Goal: Task Accomplishment & Management: Manage account settings

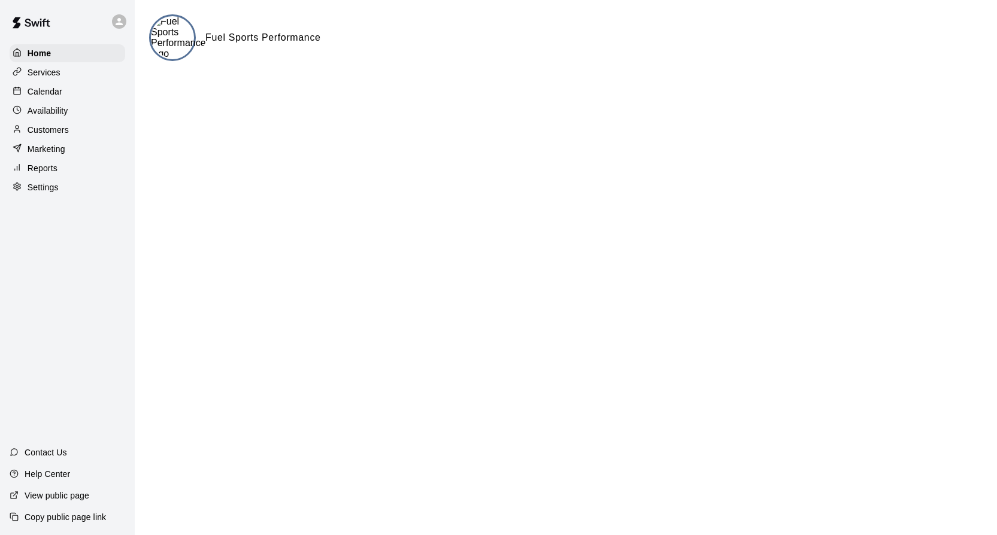
click at [49, 131] on p "Customers" at bounding box center [48, 130] width 41 height 12
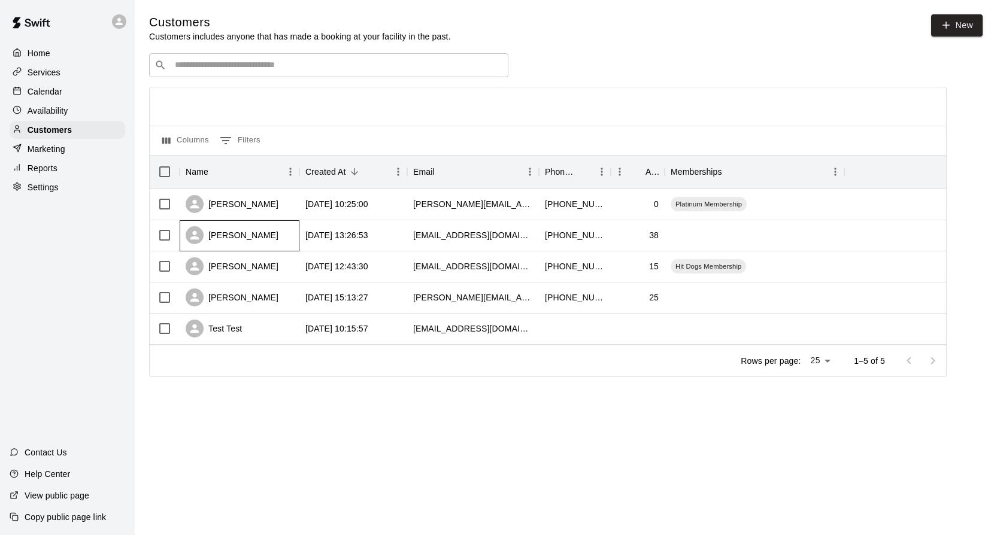
click at [269, 230] on div "[PERSON_NAME]" at bounding box center [240, 235] width 120 height 31
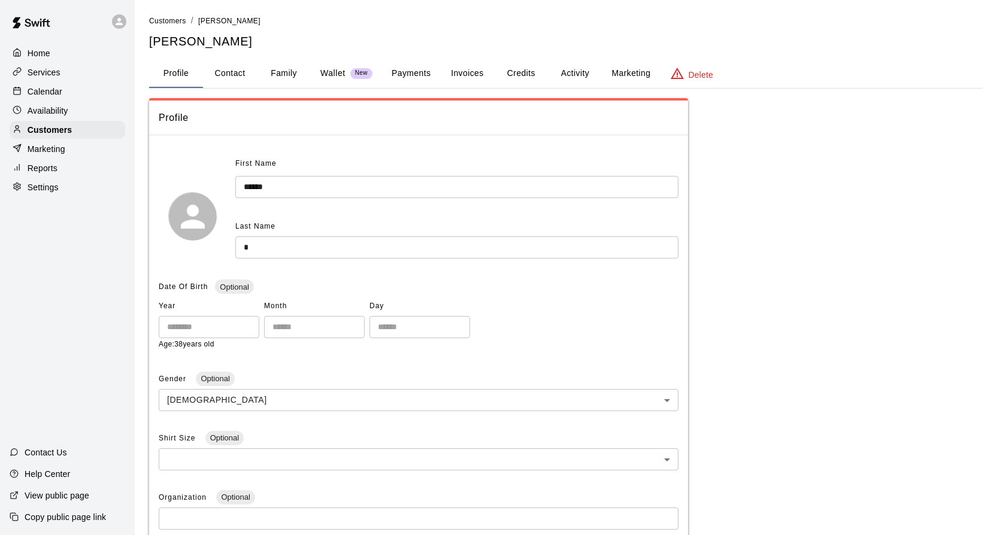
click at [579, 72] on button "Activity" at bounding box center [575, 73] width 54 height 29
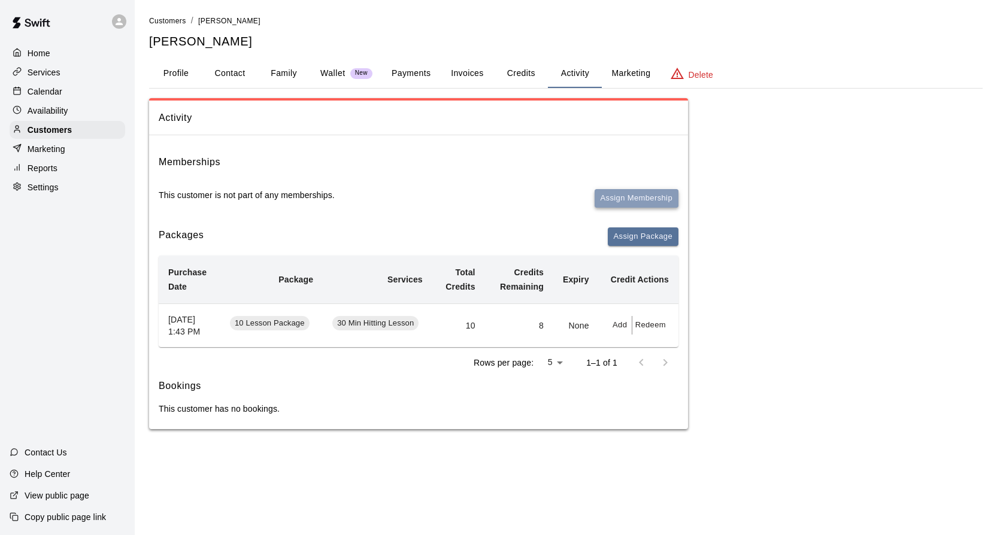
click at [639, 196] on button "Assign Membership" at bounding box center [637, 198] width 84 height 19
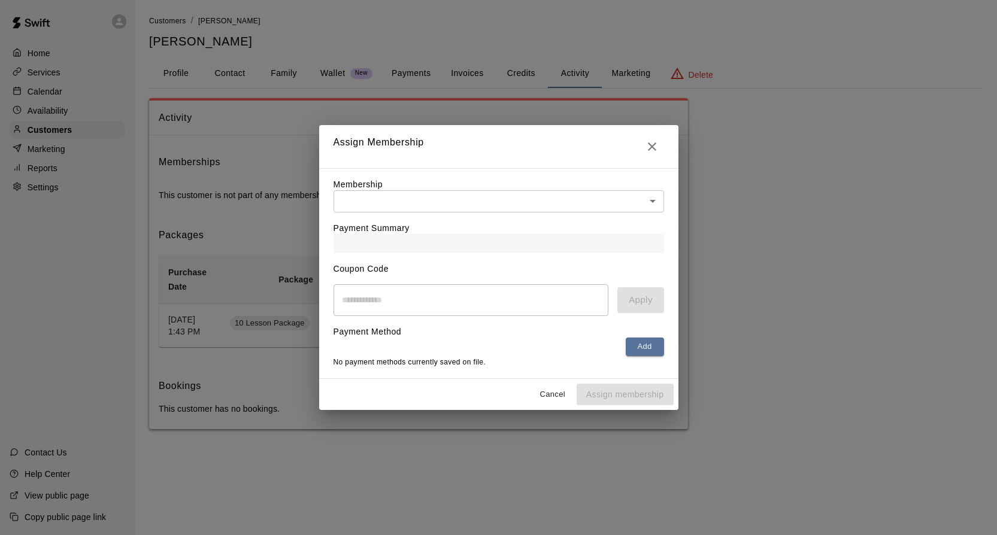
click at [652, 201] on body "Home Services Calendar Availability Customers Marketing Reports Settings Contac…" at bounding box center [498, 226] width 997 height 453
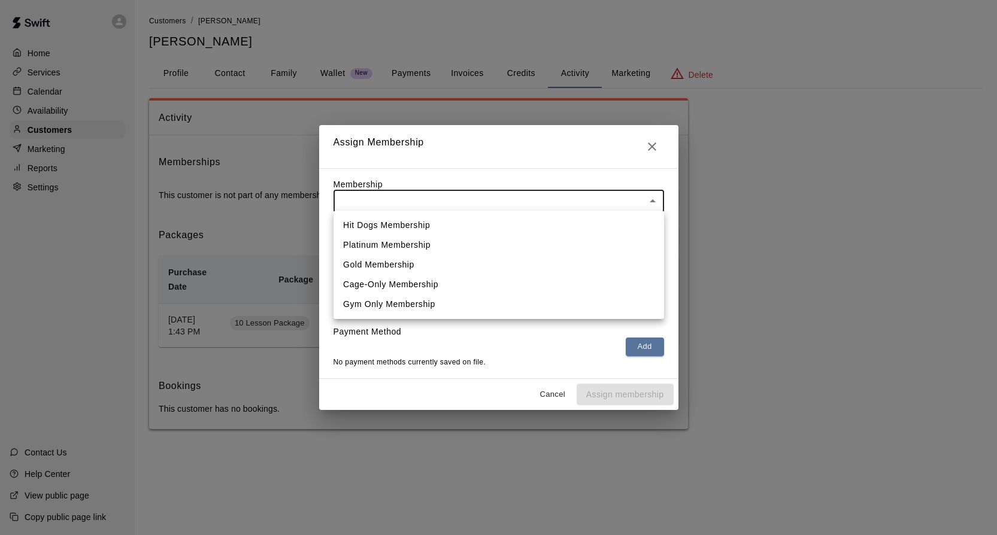
click at [417, 225] on li "Hit Dogs Membership" at bounding box center [499, 226] width 331 height 20
type input "**********"
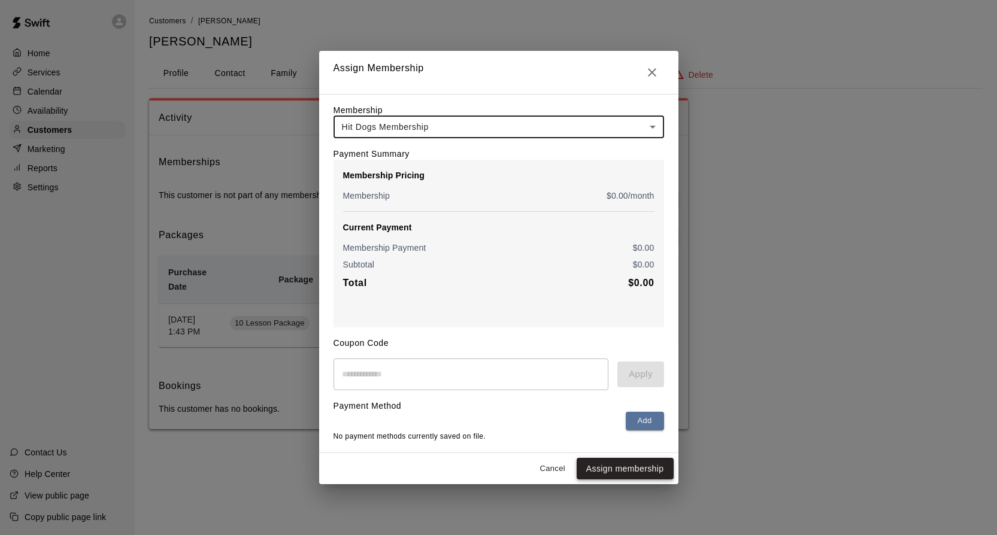
click at [613, 470] on button "Assign membership" at bounding box center [625, 469] width 97 height 22
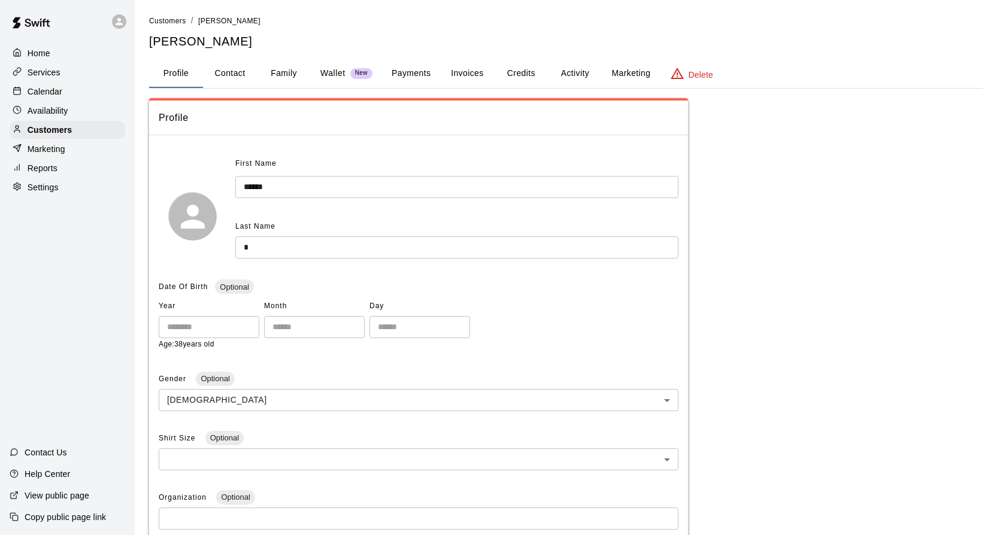
click at [582, 70] on button "Activity" at bounding box center [575, 73] width 54 height 29
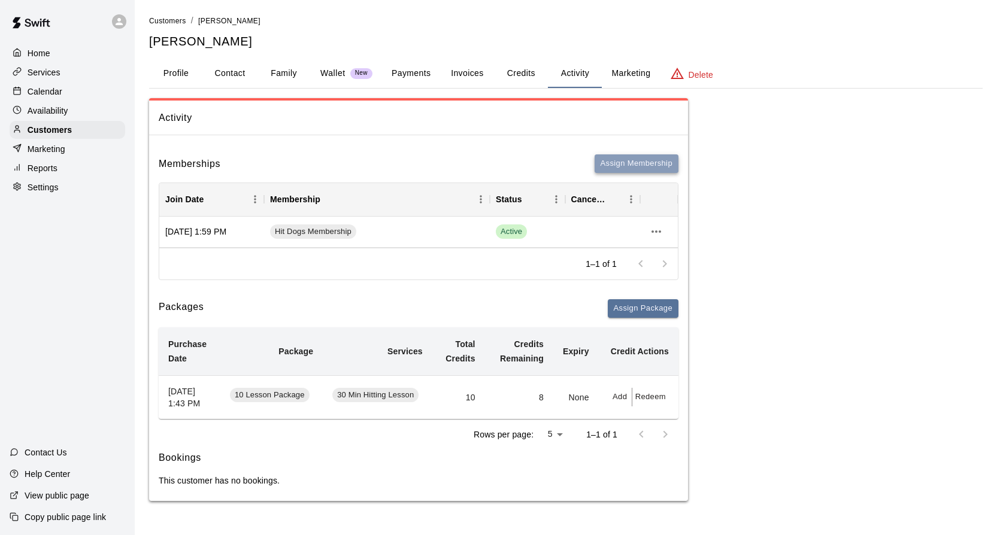
click at [625, 159] on button "Assign Membership" at bounding box center [637, 164] width 84 height 19
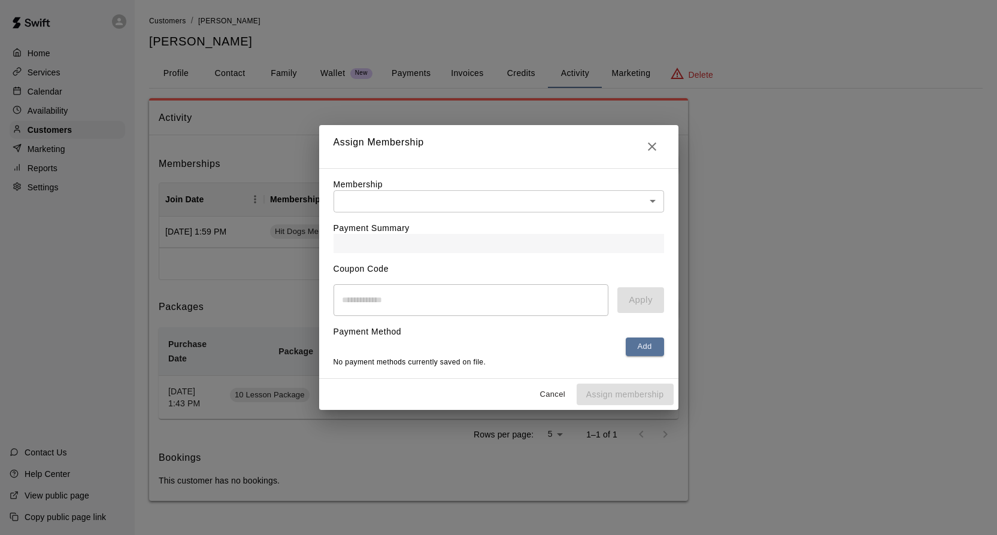
click at [653, 204] on body "Home Services Calendar Availability Customers Marketing Reports Settings Contac…" at bounding box center [498, 262] width 997 height 525
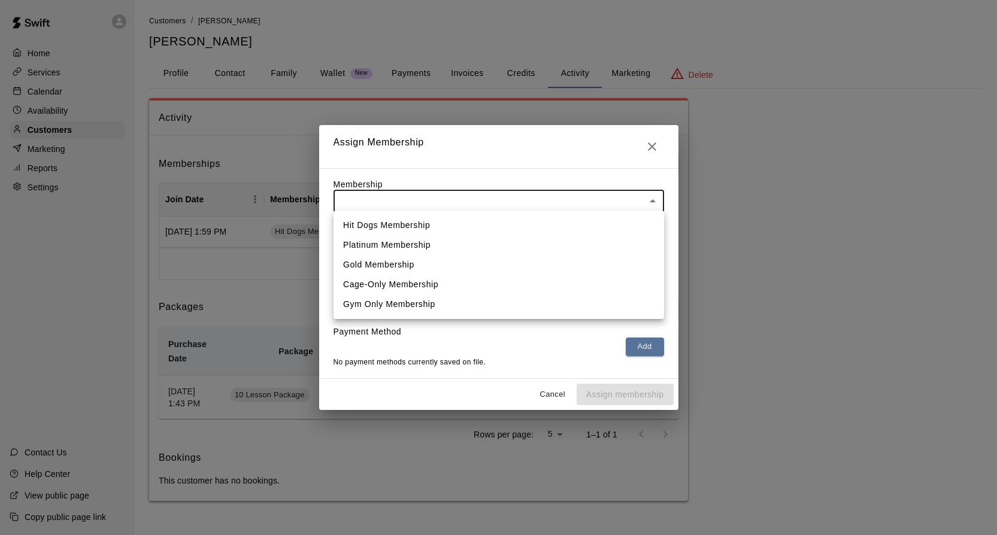
click at [478, 247] on li "Platinum Membership" at bounding box center [499, 245] width 331 height 20
type input "**********"
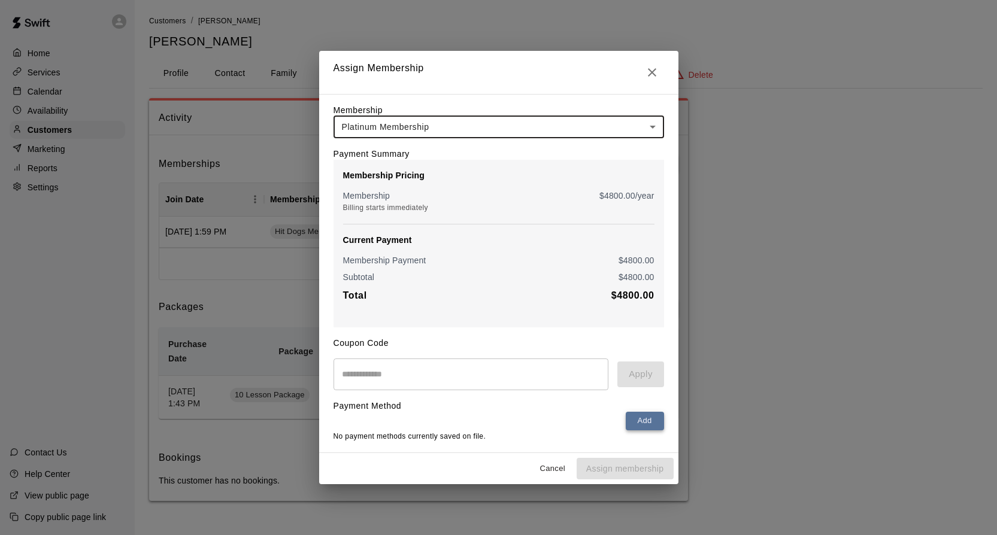
click at [648, 423] on button "Add" at bounding box center [645, 421] width 38 height 19
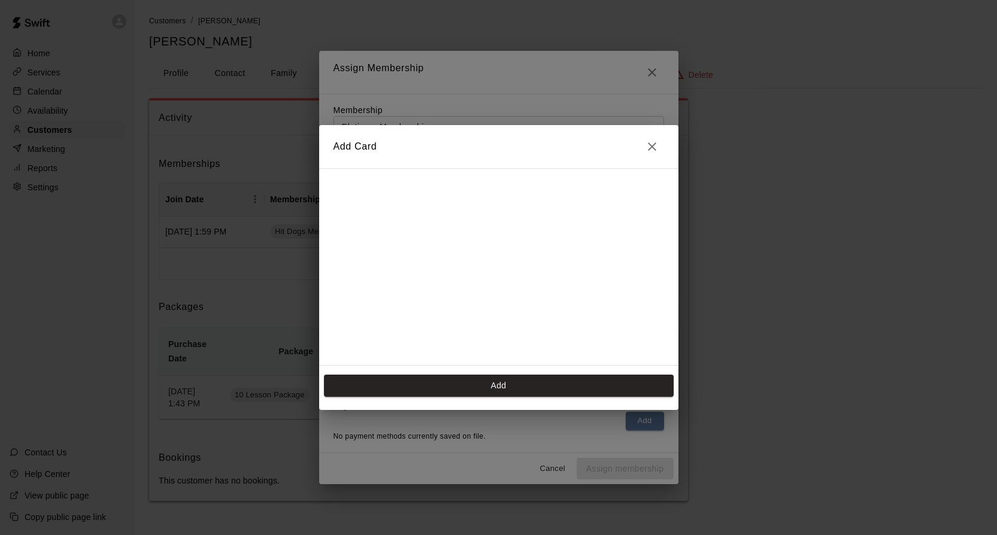
scroll to position [19, 0]
click at [650, 146] on icon "Close" at bounding box center [652, 147] width 8 height 8
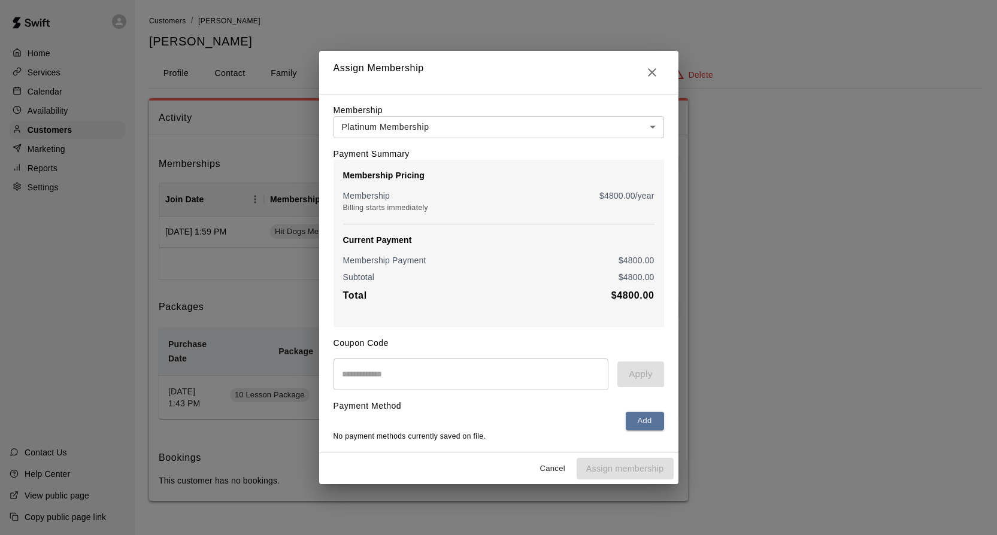
click at [571, 382] on input "text" at bounding box center [471, 375] width 275 height 32
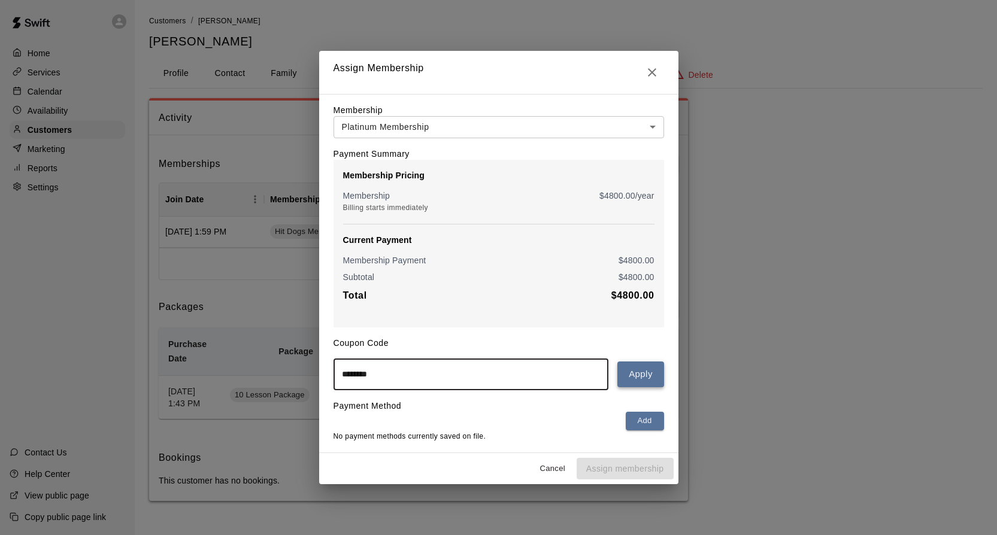
click at [643, 374] on button "Apply" at bounding box center [640, 374] width 46 height 25
click at [390, 376] on input "********" at bounding box center [471, 375] width 275 height 32
type input "********"
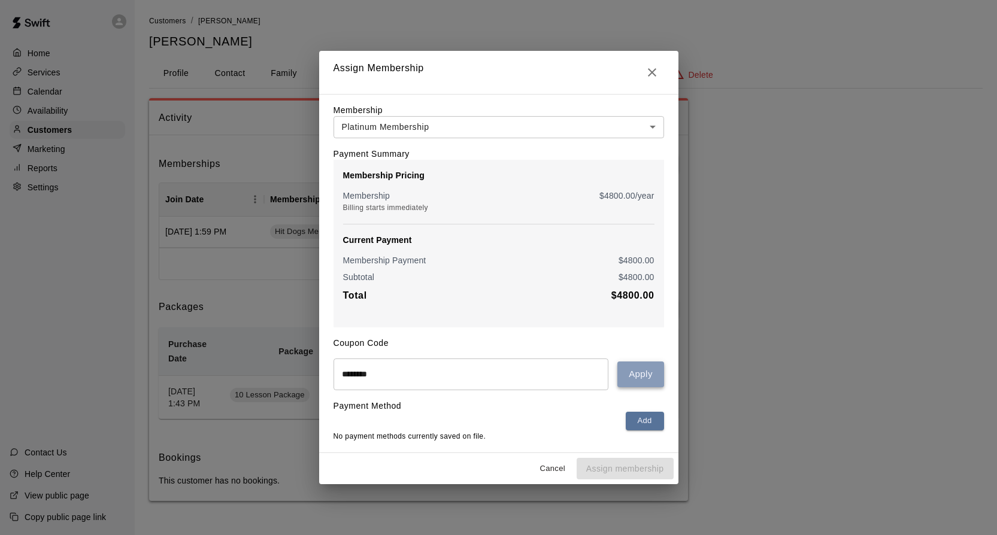
click at [650, 375] on button "Apply" at bounding box center [640, 374] width 46 height 25
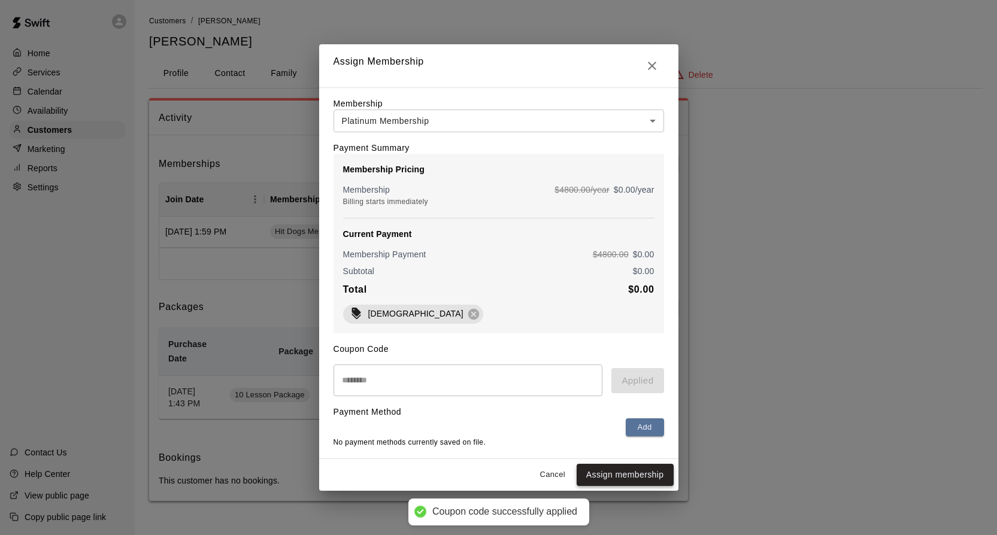
click at [615, 478] on button "Assign membership" at bounding box center [625, 475] width 97 height 22
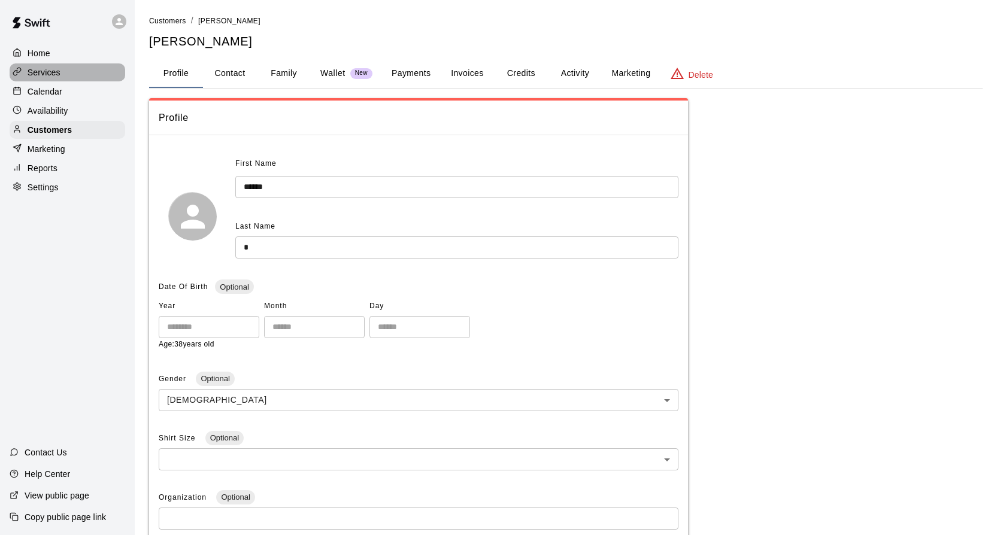
click at [37, 66] on div "Services" at bounding box center [68, 72] width 116 height 18
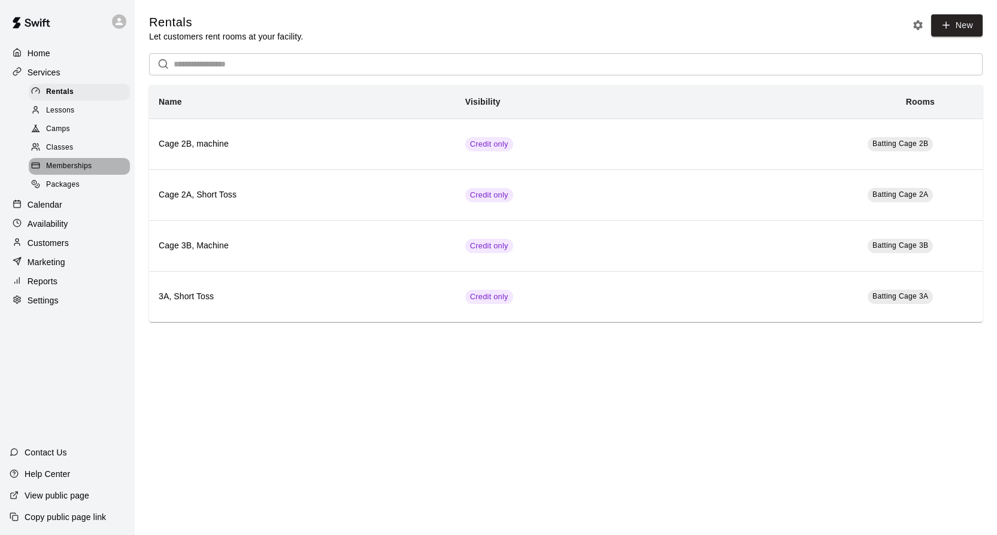
click at [63, 161] on div "Memberships" at bounding box center [79, 166] width 101 height 17
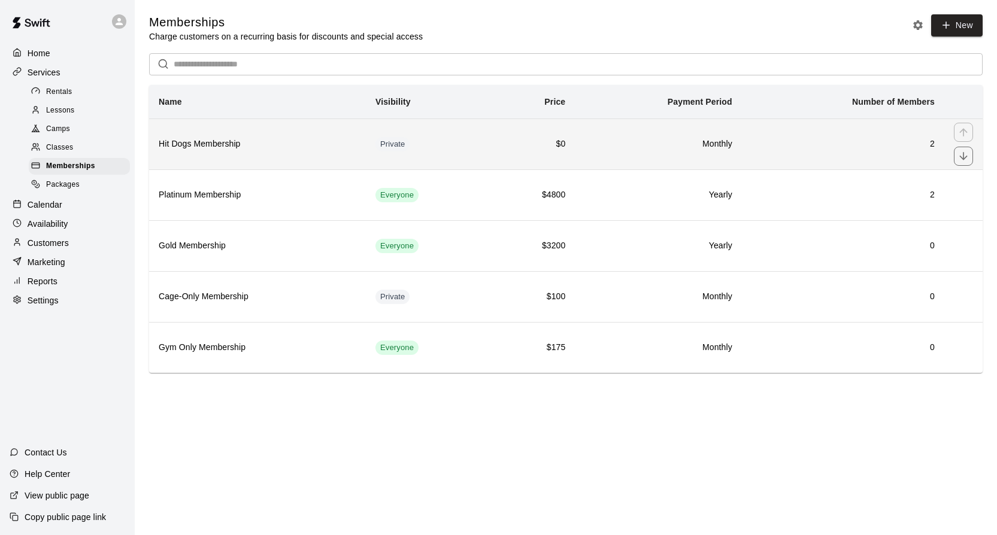
click at [321, 142] on h6 "Hit Dogs Membership" at bounding box center [258, 144] width 198 height 13
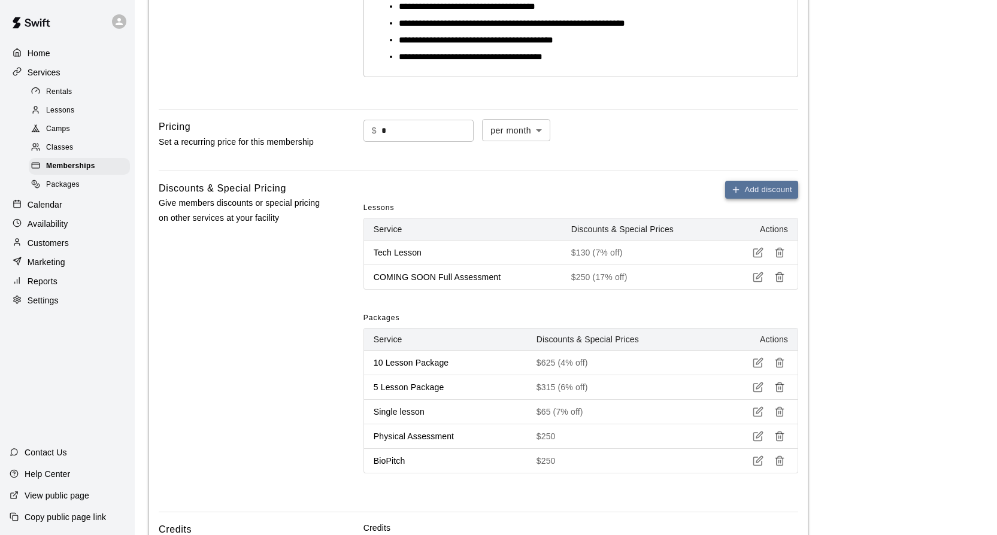
scroll to position [345, 0]
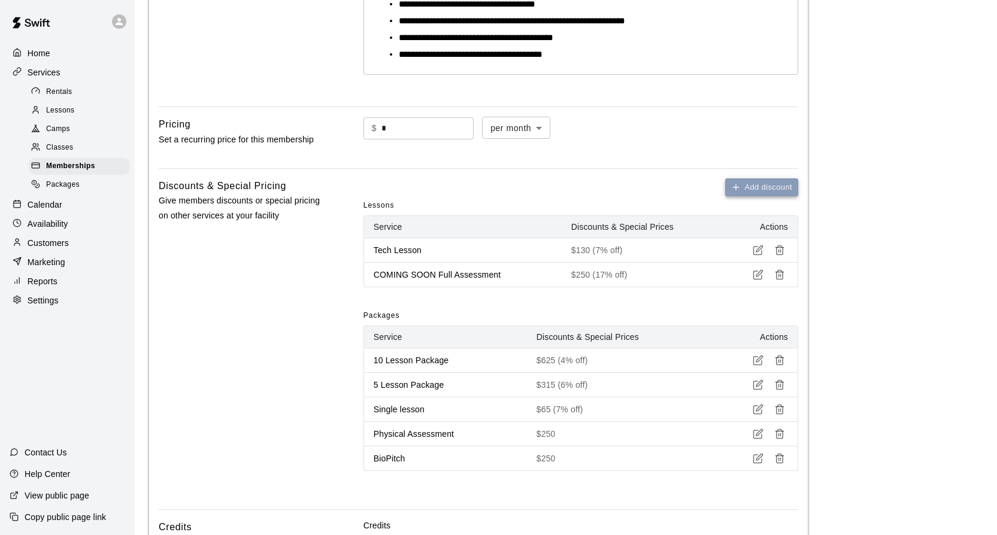
click at [768, 186] on button "Add discount" at bounding box center [761, 187] width 73 height 19
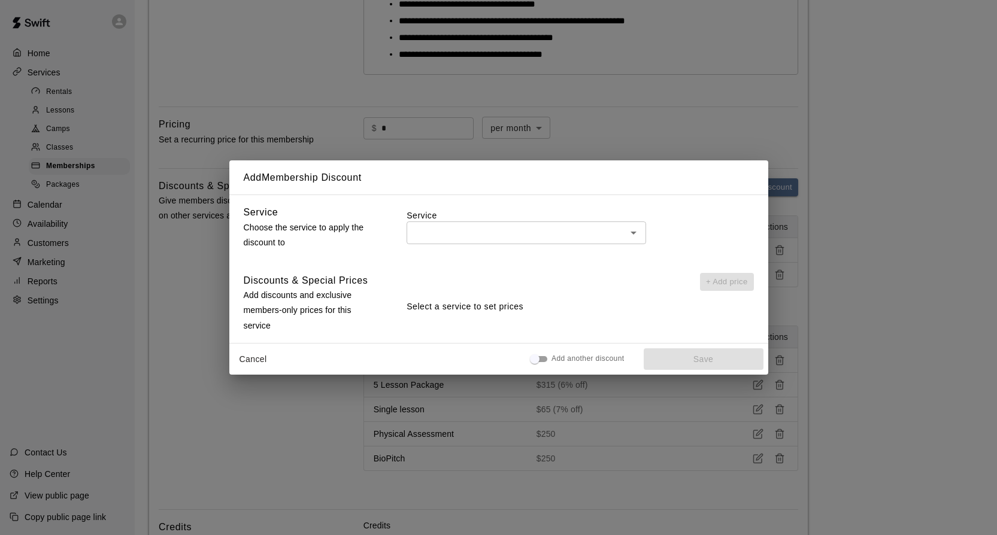
click at [813, 205] on div "Add Membership Discount Service Choose the service to apply the discount to Ser…" at bounding box center [498, 267] width 997 height 535
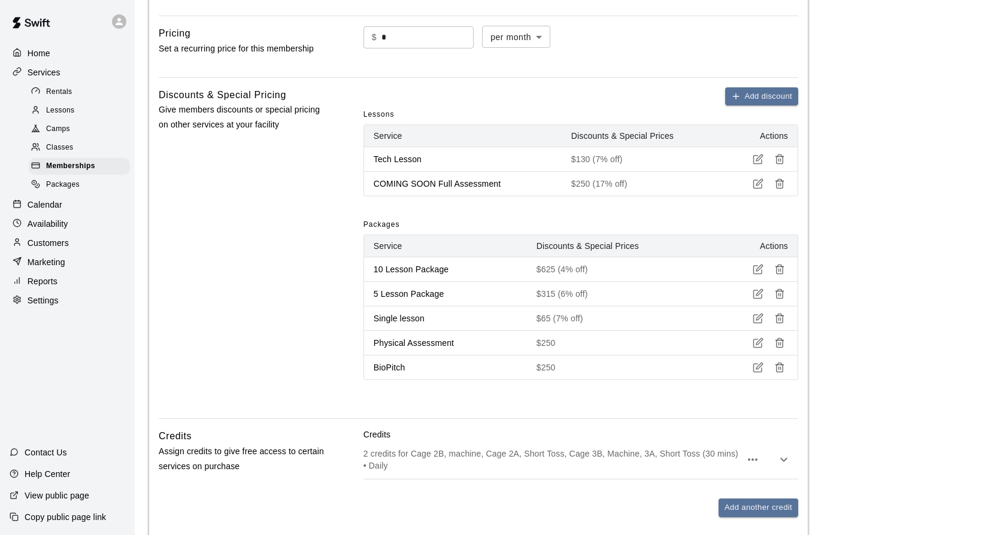
scroll to position [348, 0]
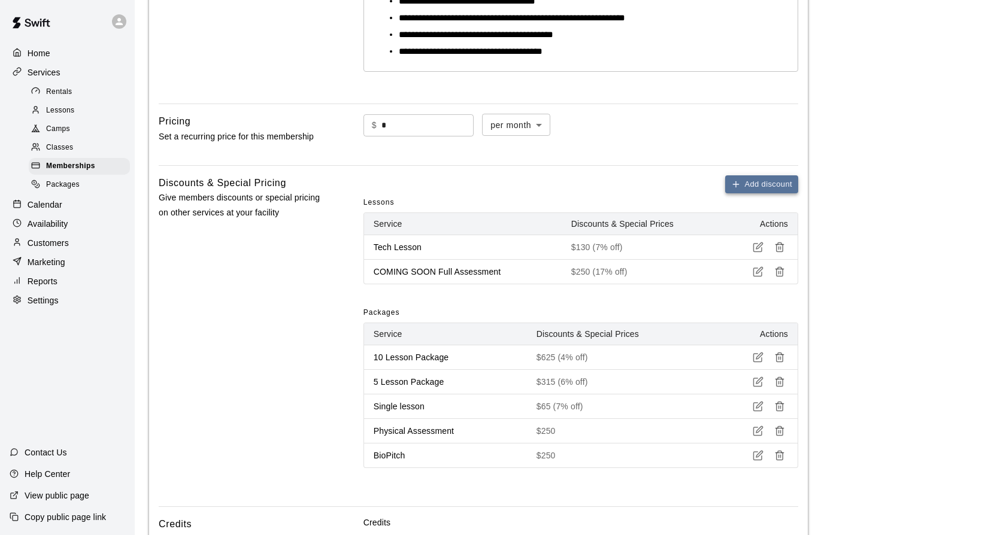
click at [747, 183] on button "Add discount" at bounding box center [761, 184] width 73 height 19
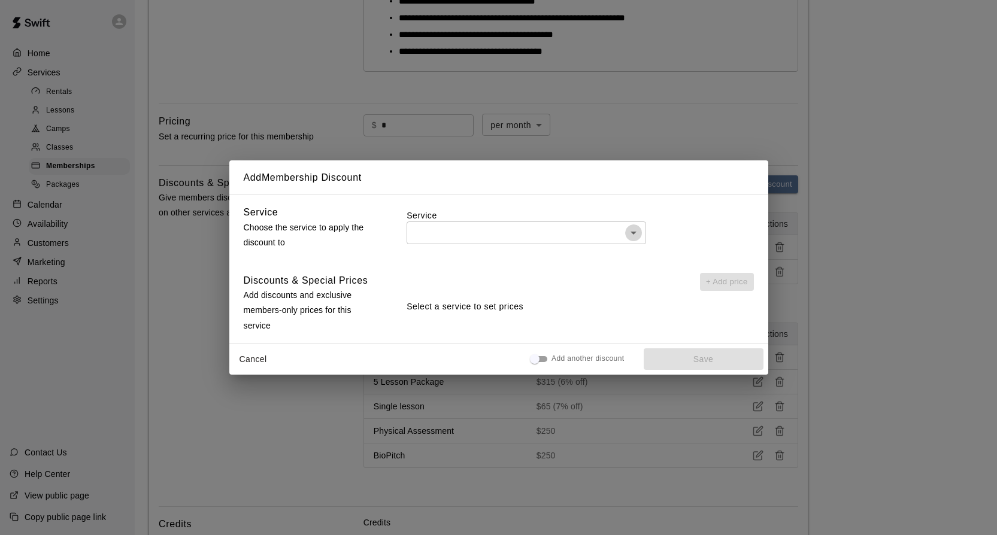
click at [637, 230] on icon "Open" at bounding box center [633, 233] width 14 height 14
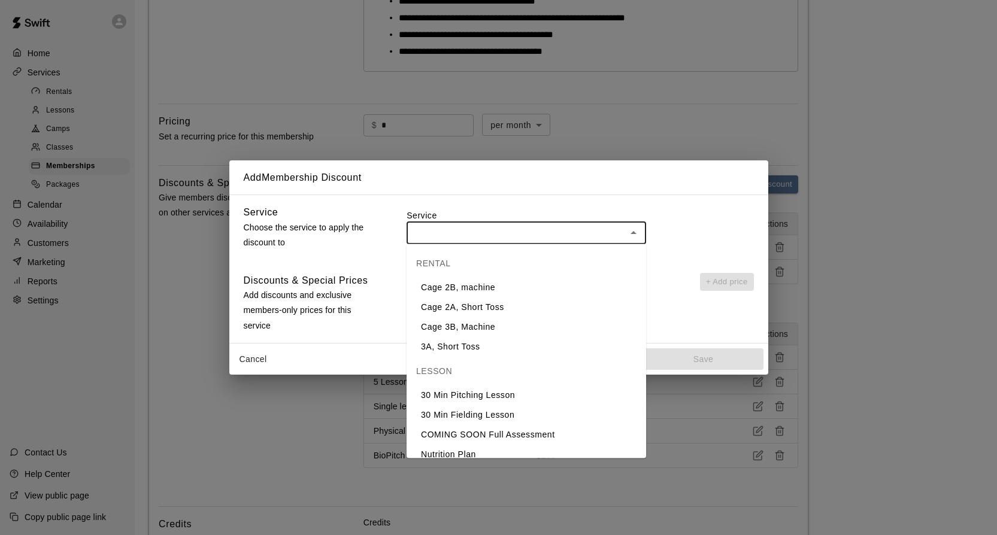
click at [513, 287] on li "Cage 2B, machine" at bounding box center [527, 288] width 240 height 20
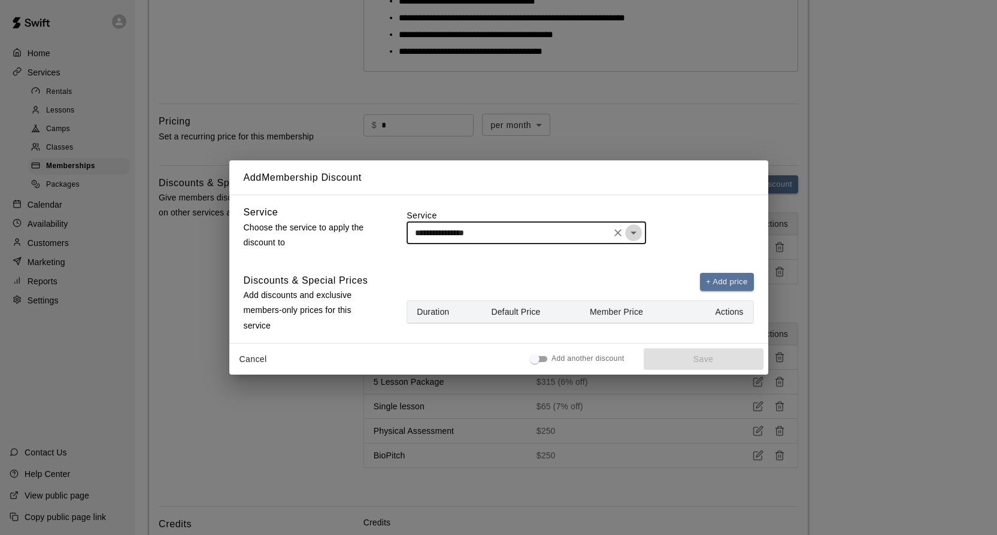
click at [635, 232] on icon "Open" at bounding box center [633, 233] width 14 height 14
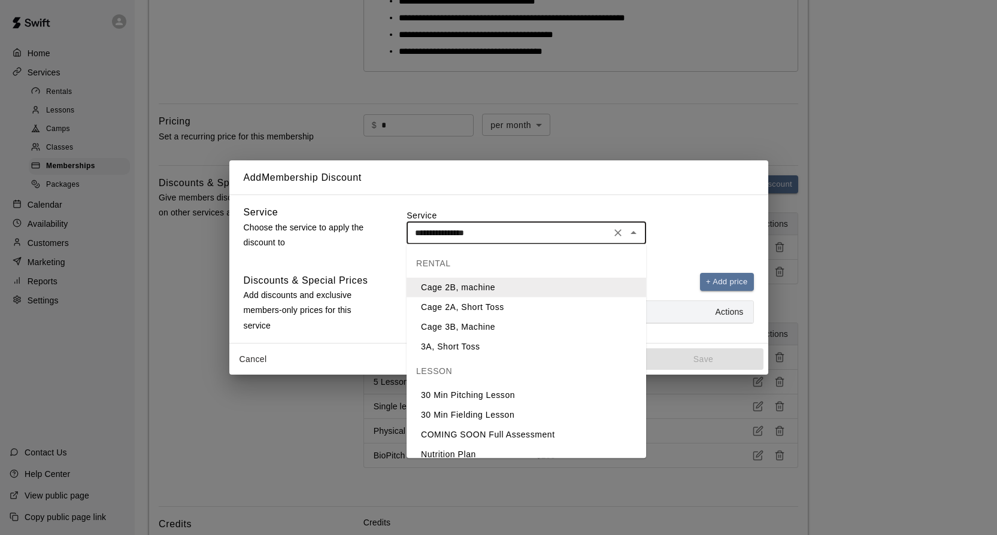
click at [475, 305] on li "Cage 2A, Short Toss" at bounding box center [527, 308] width 240 height 20
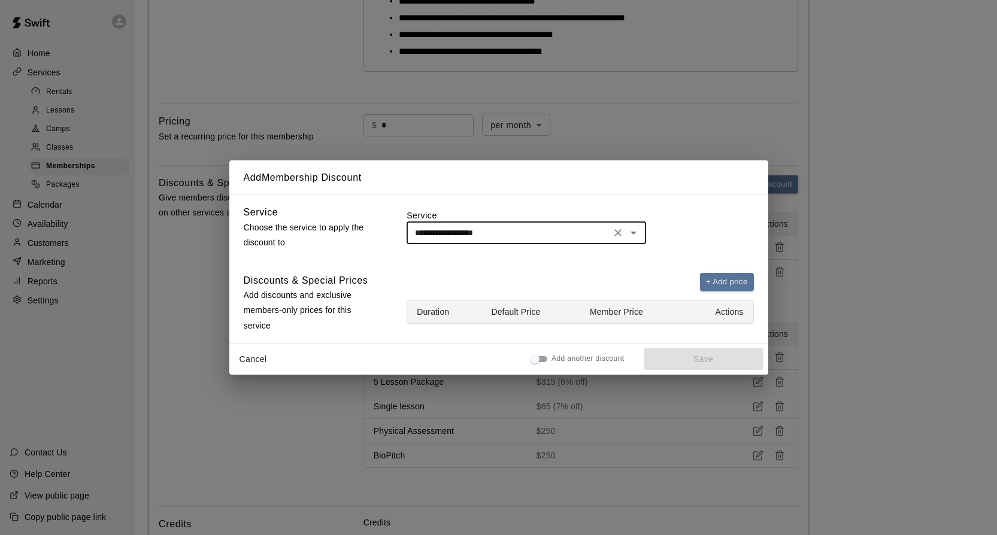
click at [635, 232] on icon "Open" at bounding box center [633, 233] width 14 height 14
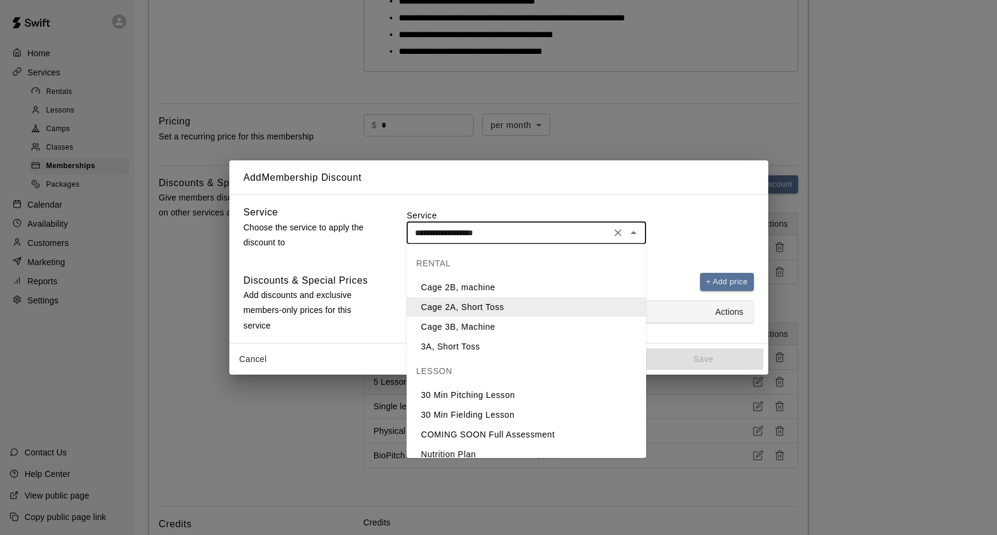
click at [483, 323] on li "Cage 3B, Machine" at bounding box center [527, 327] width 240 height 20
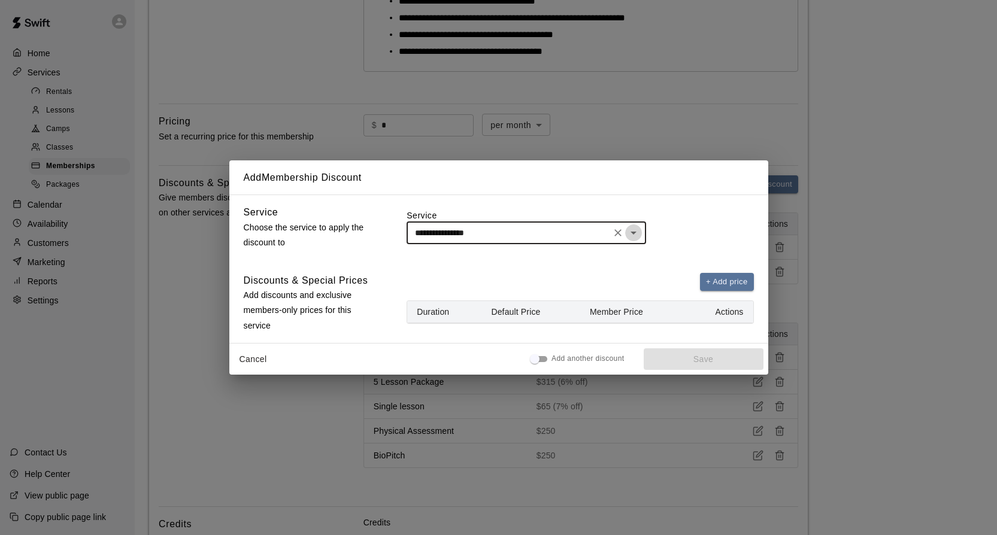
click at [632, 237] on icon "Open" at bounding box center [633, 233] width 14 height 14
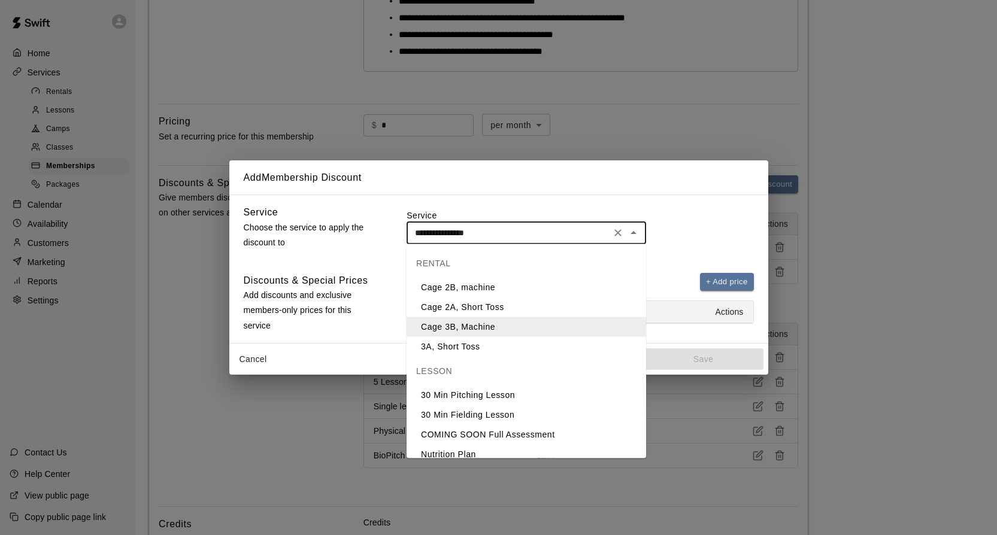
click at [483, 344] on li "3A, Short Toss" at bounding box center [527, 347] width 240 height 20
type input "**********"
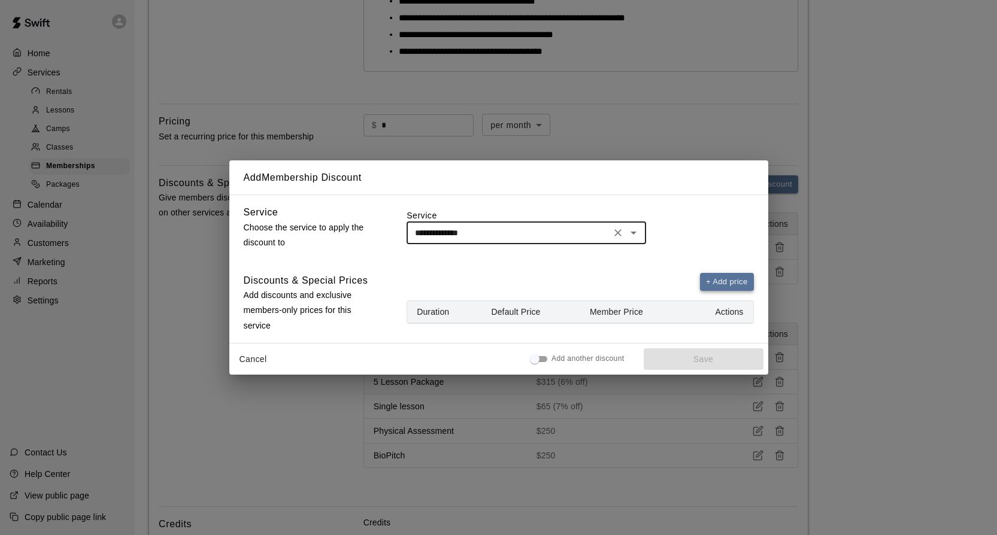
click at [723, 285] on button "+ Add price" at bounding box center [727, 282] width 54 height 19
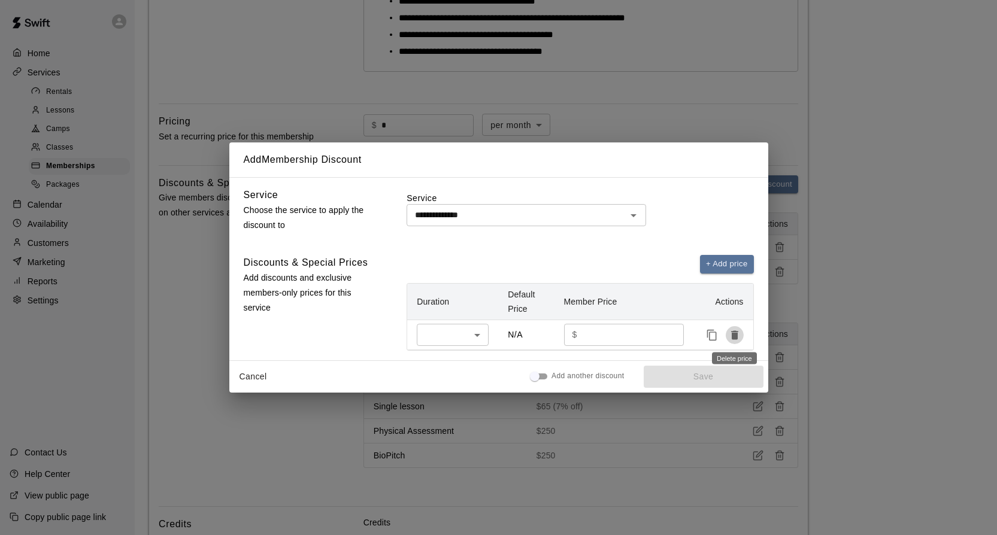
click at [737, 334] on icon "Delete price" at bounding box center [734, 335] width 7 height 9
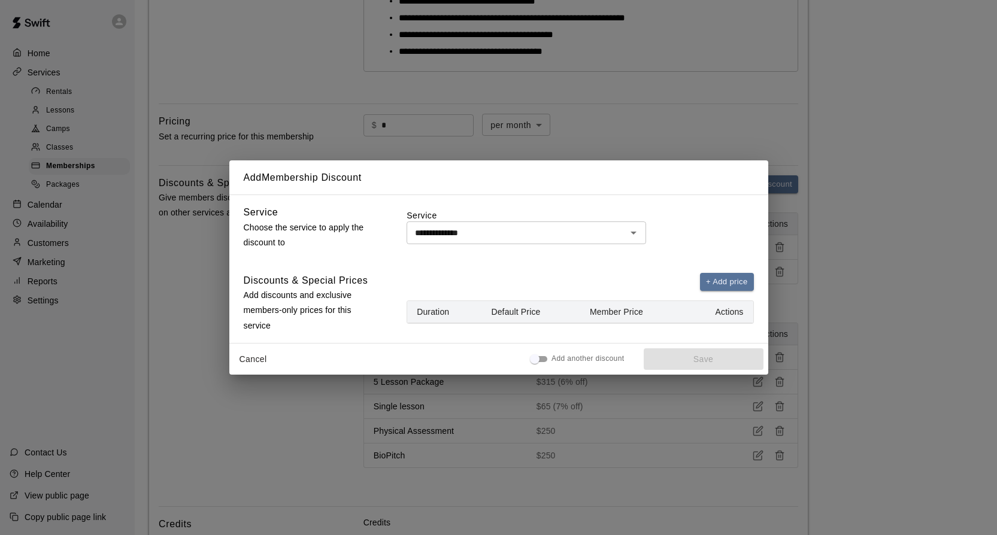
click at [713, 353] on div "Add another discount Save" at bounding box center [648, 360] width 229 height 22
click at [716, 341] on div "**********" at bounding box center [498, 269] width 539 height 149
click at [692, 361] on div "Add another discount Save" at bounding box center [648, 360] width 229 height 22
click at [741, 281] on button "+ Add price" at bounding box center [727, 282] width 54 height 19
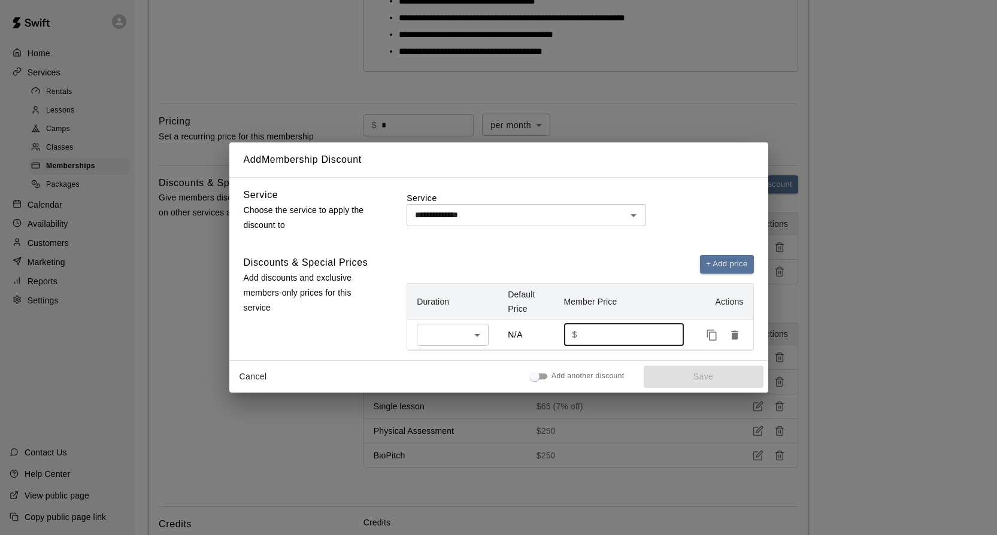
click at [618, 340] on input "number" at bounding box center [626, 335] width 89 height 22
type input "*"
click at [683, 376] on button "Save" at bounding box center [704, 377] width 120 height 22
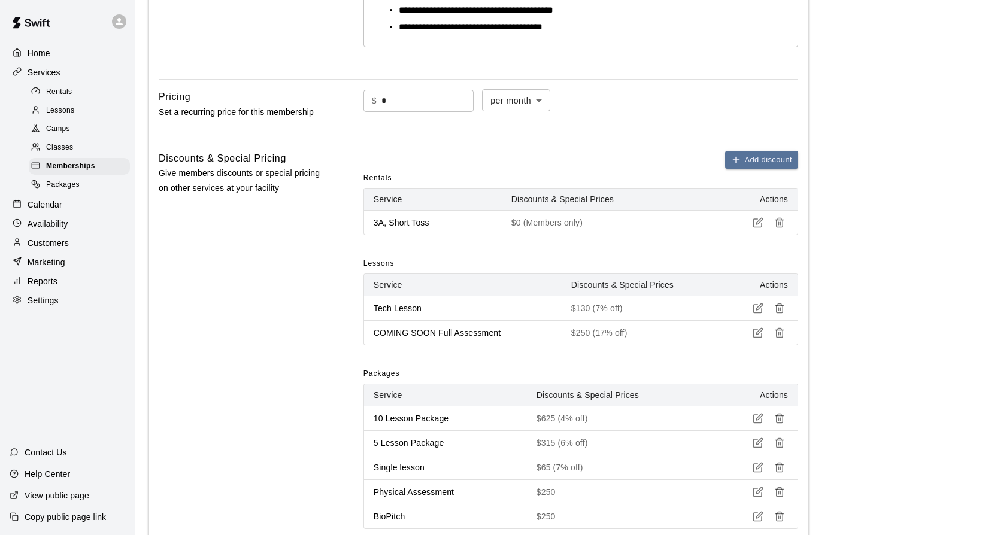
scroll to position [323, 0]
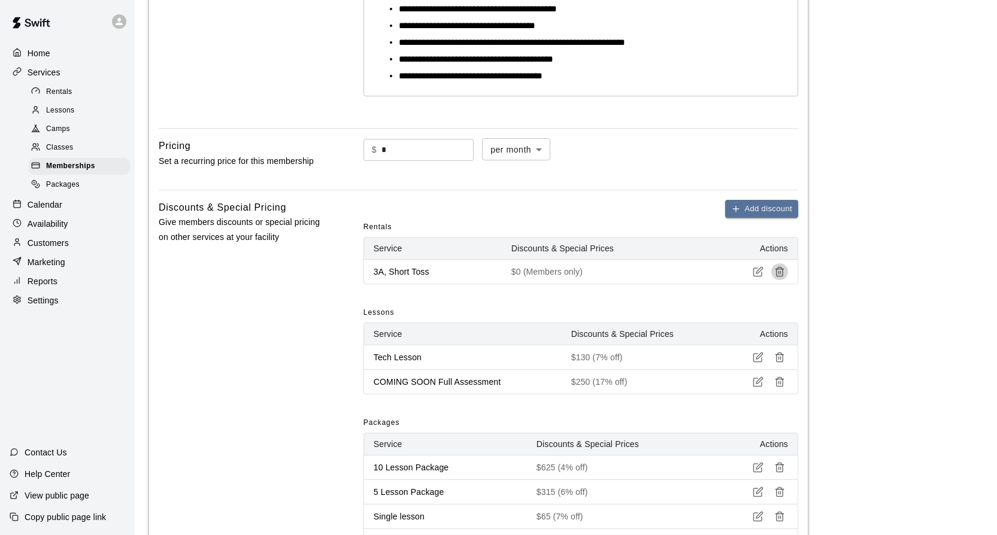
click at [779, 277] on icon "button" at bounding box center [779, 272] width 11 height 11
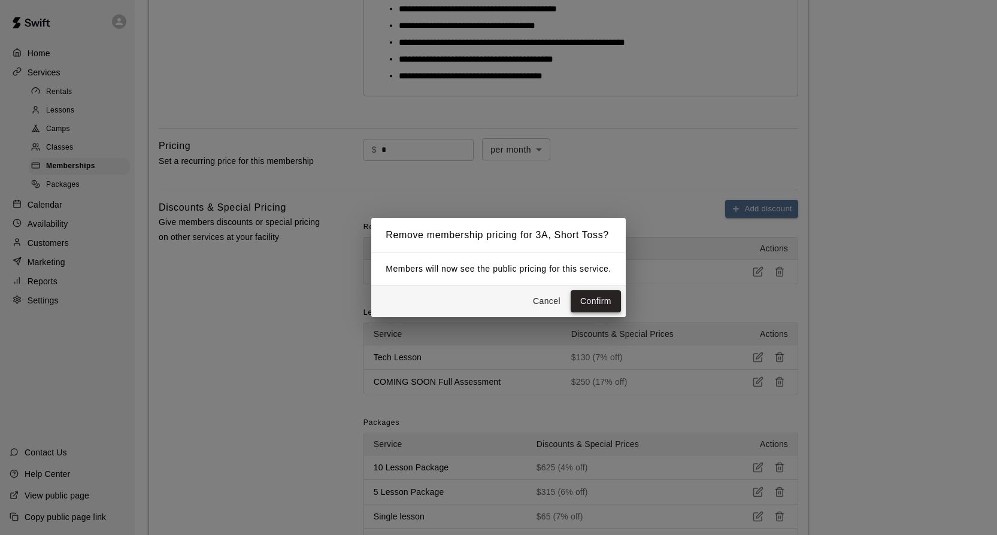
click at [599, 298] on button "Confirm" at bounding box center [596, 301] width 50 height 22
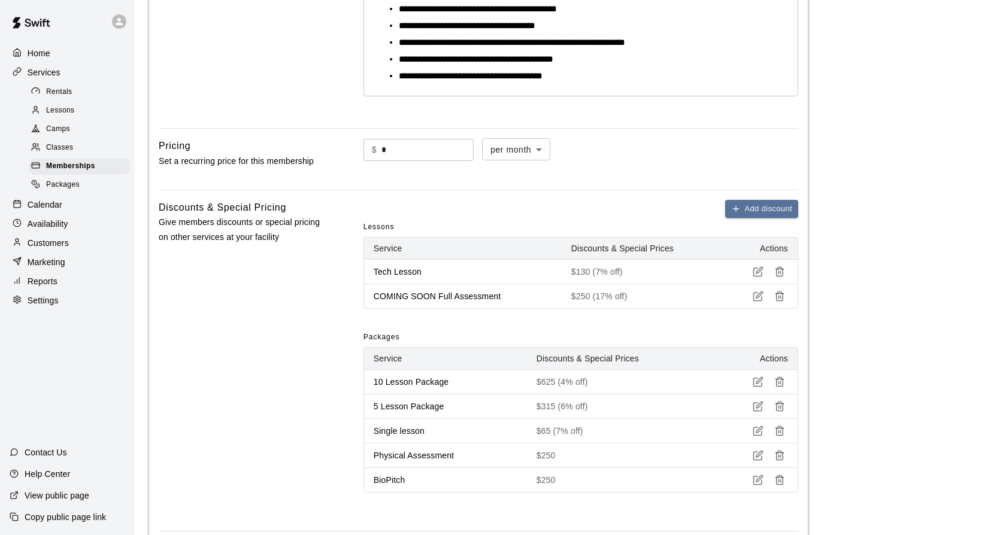
click at [598, 253] on th "Discounts & Special Prices" at bounding box center [644, 249] width 164 height 22
click at [625, 275] on p "$130 (7% off)" at bounding box center [643, 272] width 145 height 12
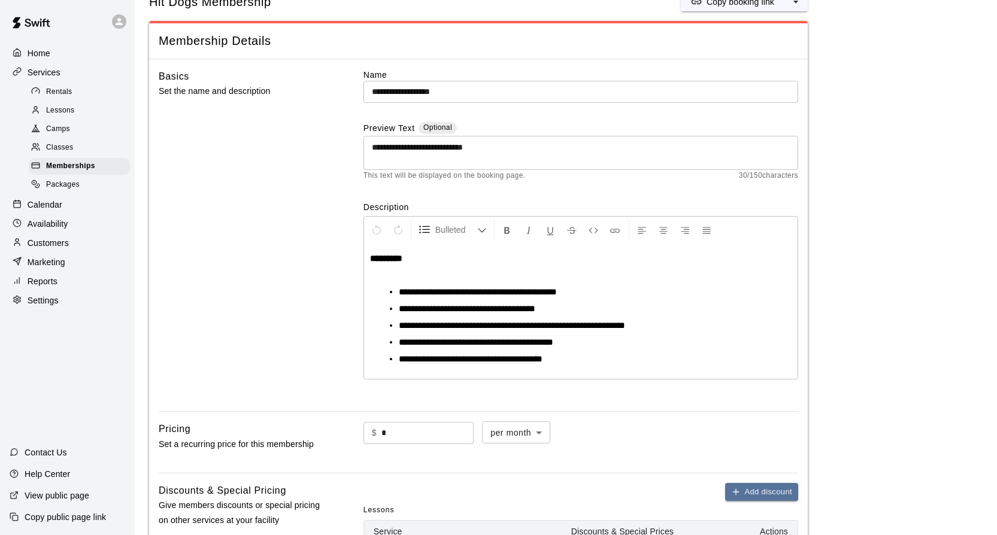
scroll to position [0, 0]
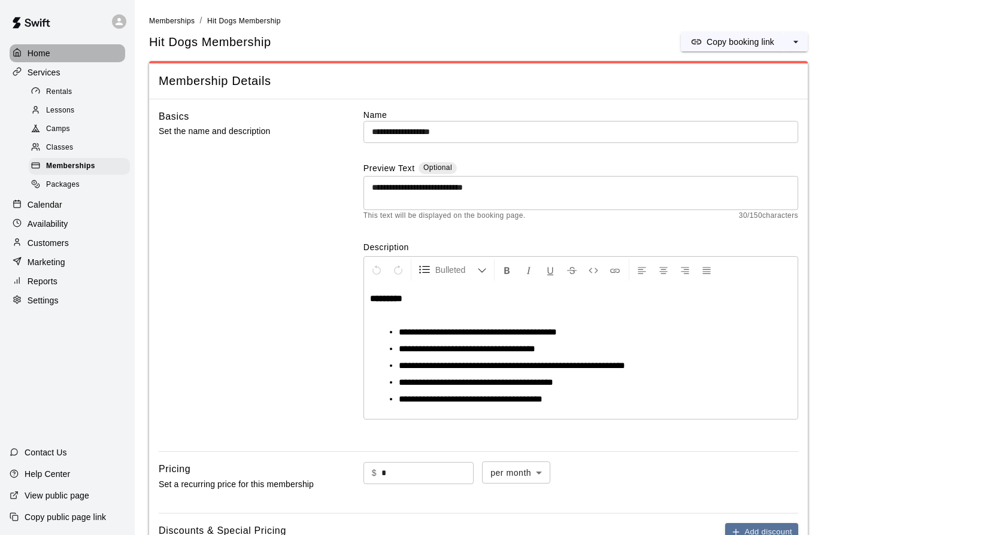
click at [46, 56] on p "Home" at bounding box center [39, 53] width 23 height 12
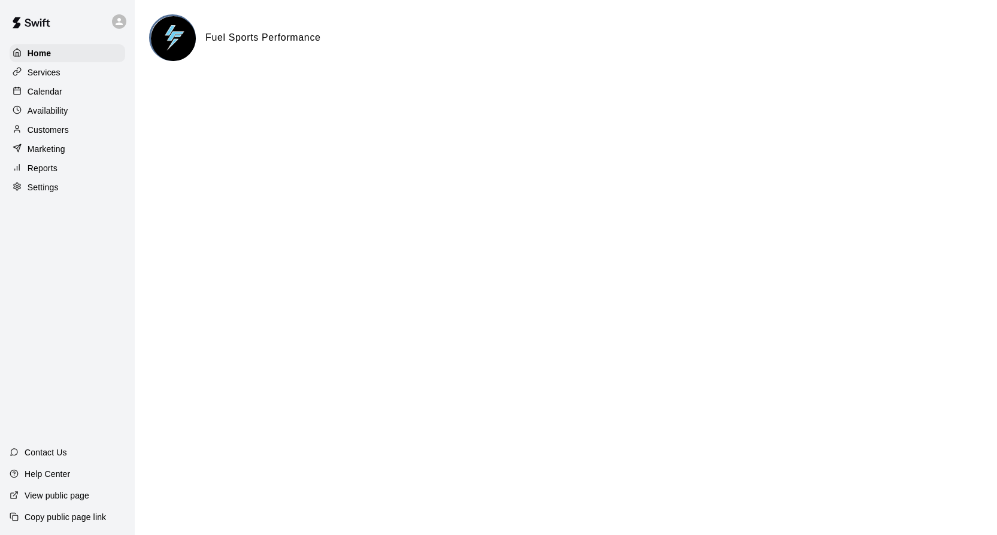
click at [37, 74] on p "Services" at bounding box center [44, 72] width 33 height 12
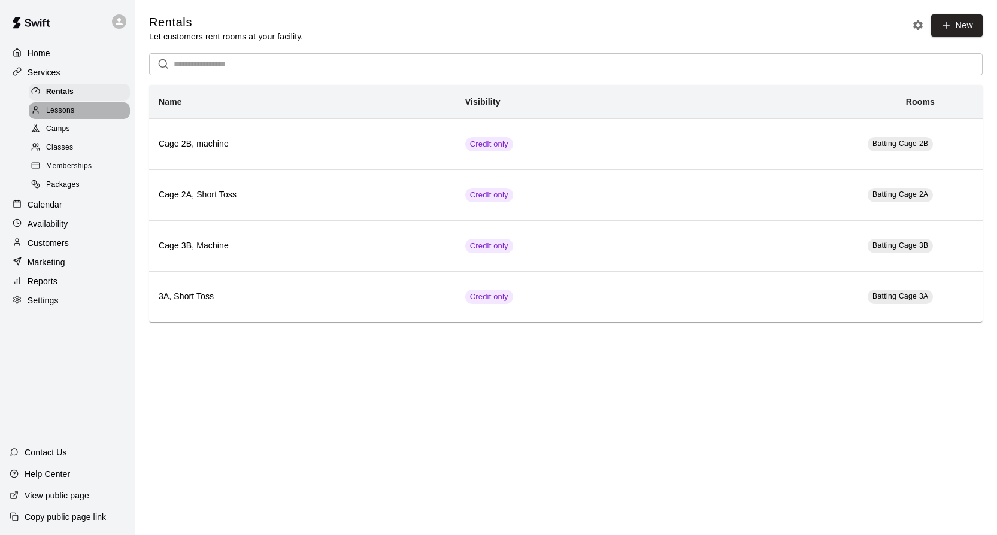
click at [50, 108] on span "Lessons" at bounding box center [60, 111] width 29 height 12
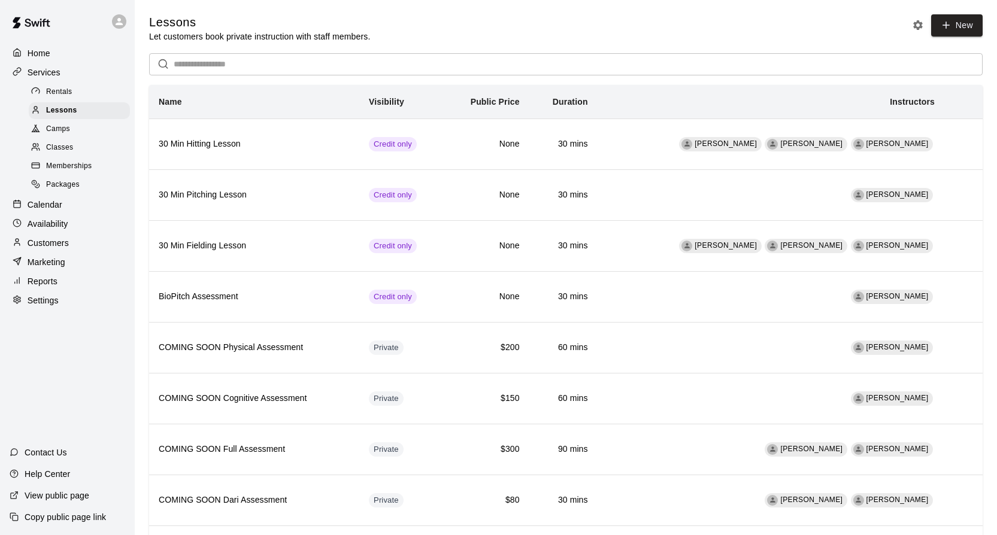
click at [63, 168] on span "Memberships" at bounding box center [69, 167] width 46 height 12
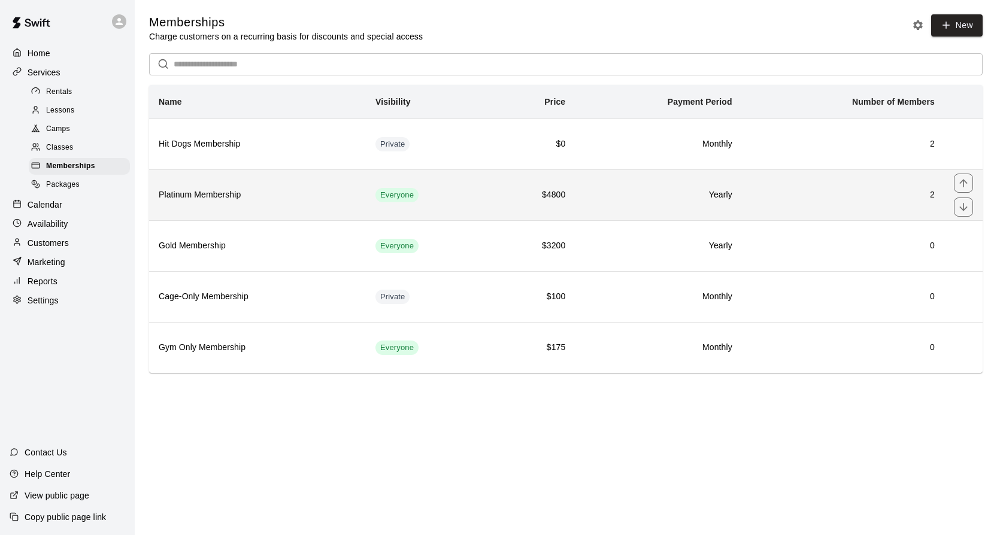
click at [293, 212] on th "Platinum Membership" at bounding box center [257, 194] width 217 height 51
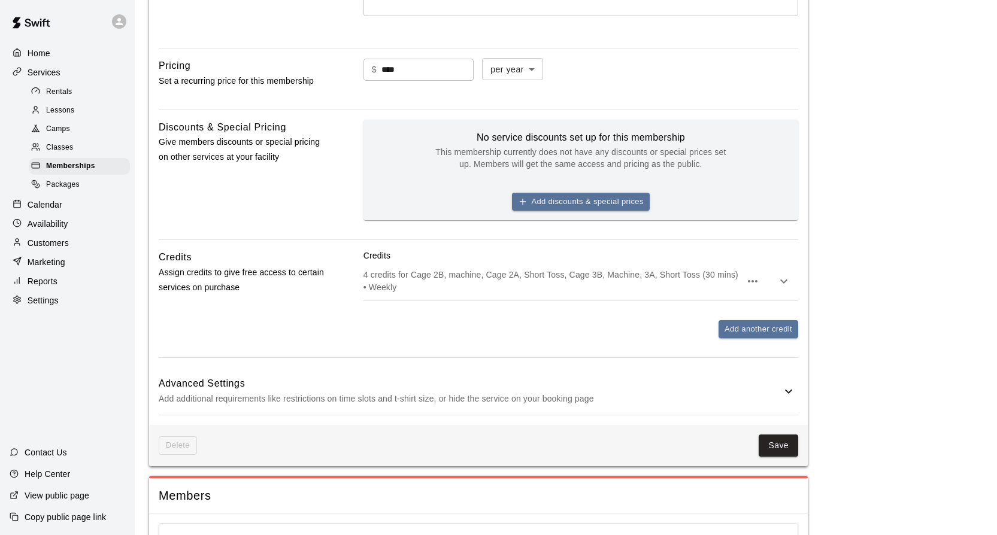
scroll to position [471, 0]
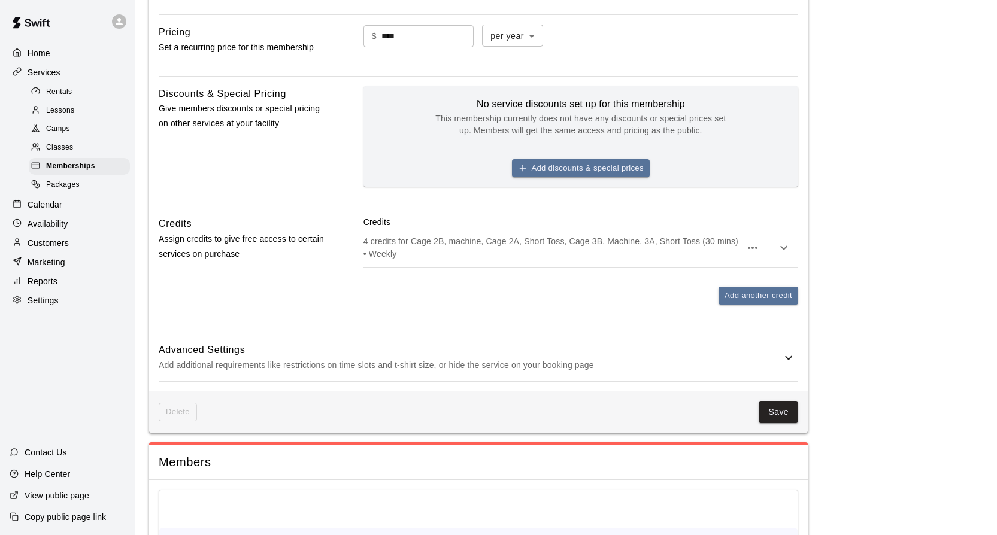
click at [780, 248] on icon "button" at bounding box center [784, 248] width 14 height 14
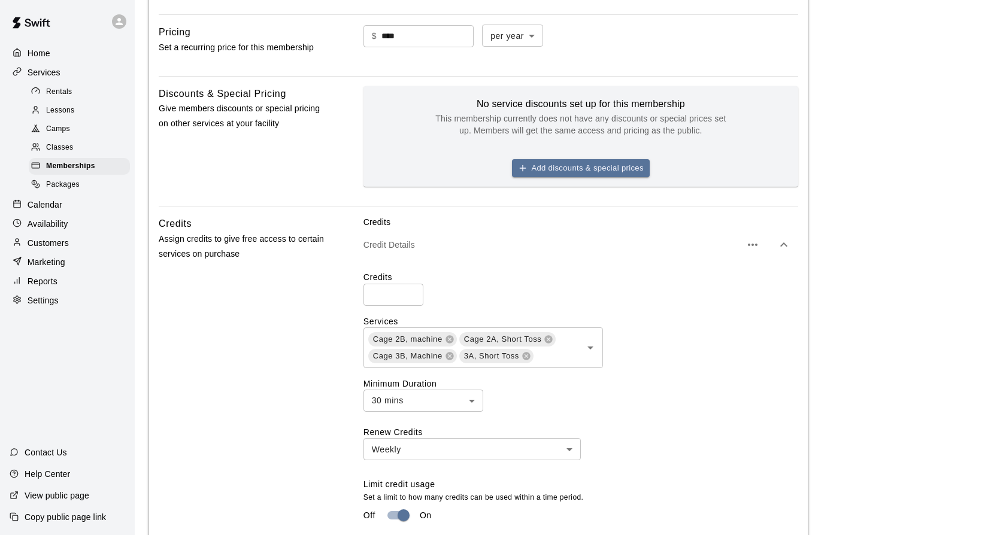
click at [783, 244] on icon "button" at bounding box center [783, 245] width 7 height 4
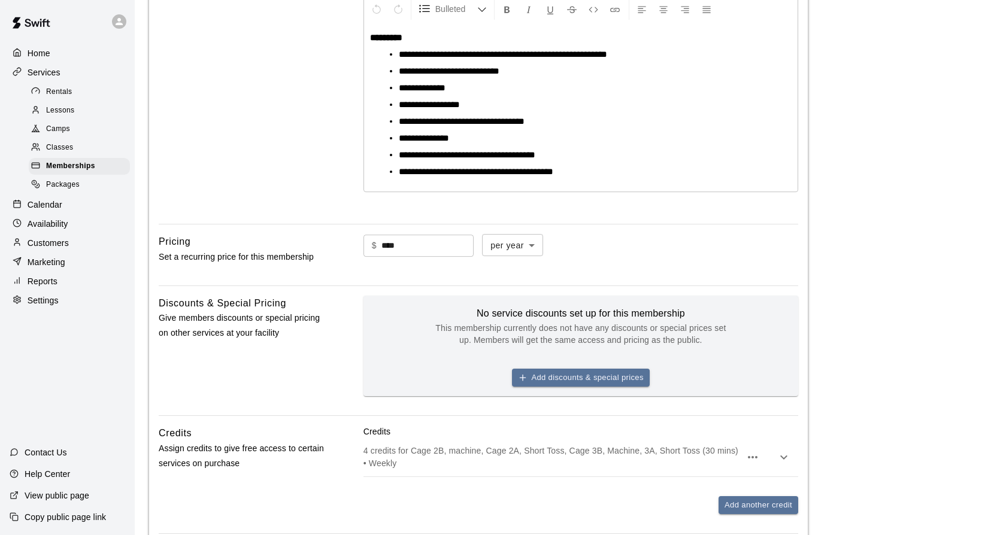
scroll to position [567, 0]
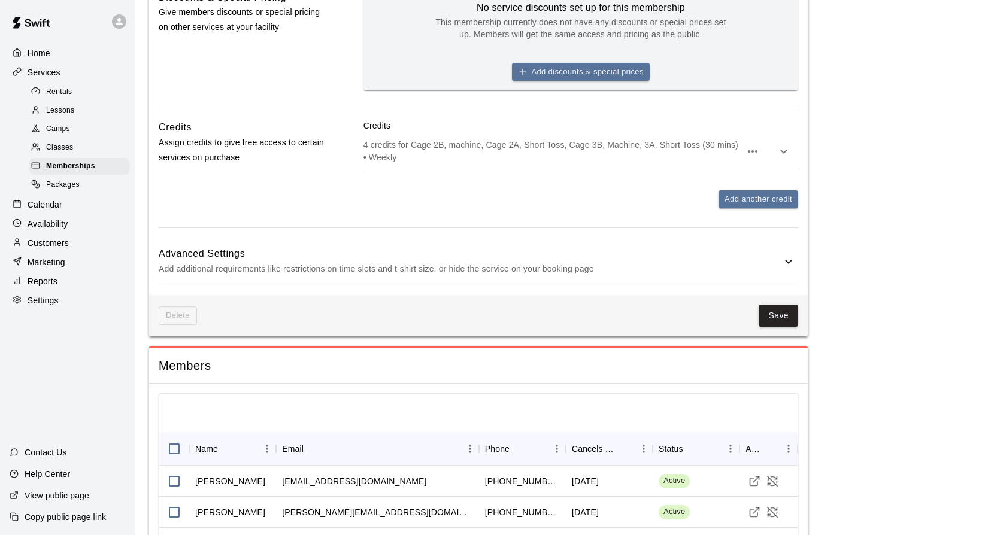
click at [780, 155] on icon "button" at bounding box center [784, 151] width 14 height 14
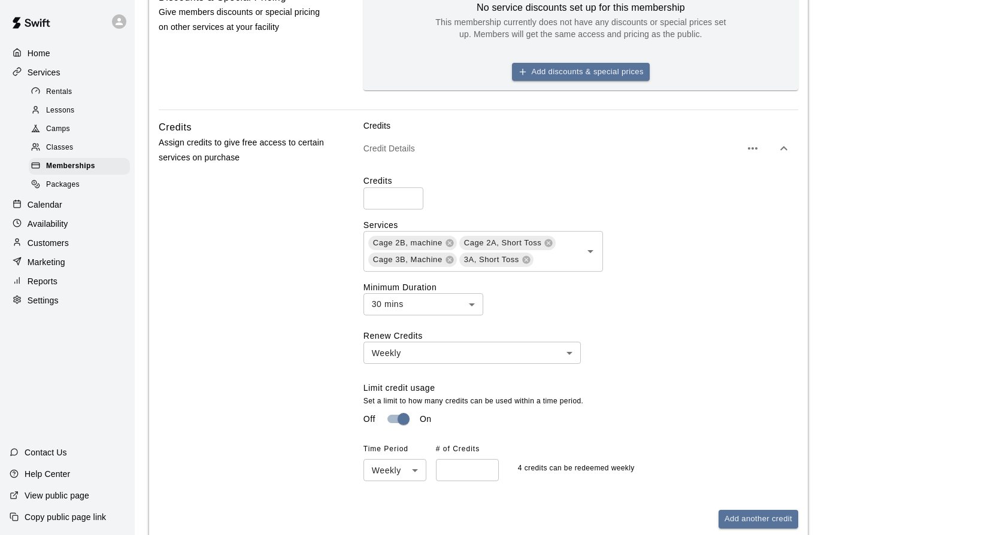
click at [780, 155] on icon "button" at bounding box center [784, 148] width 14 height 14
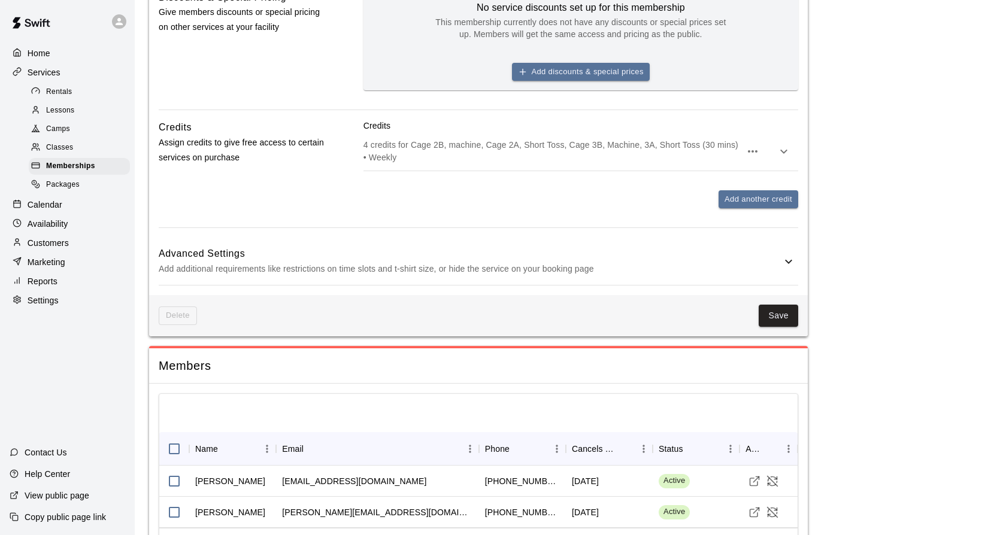
click at [847, 296] on main "**********" at bounding box center [566, 15] width 834 height 1137
click at [788, 317] on button "Save" at bounding box center [779, 316] width 40 height 22
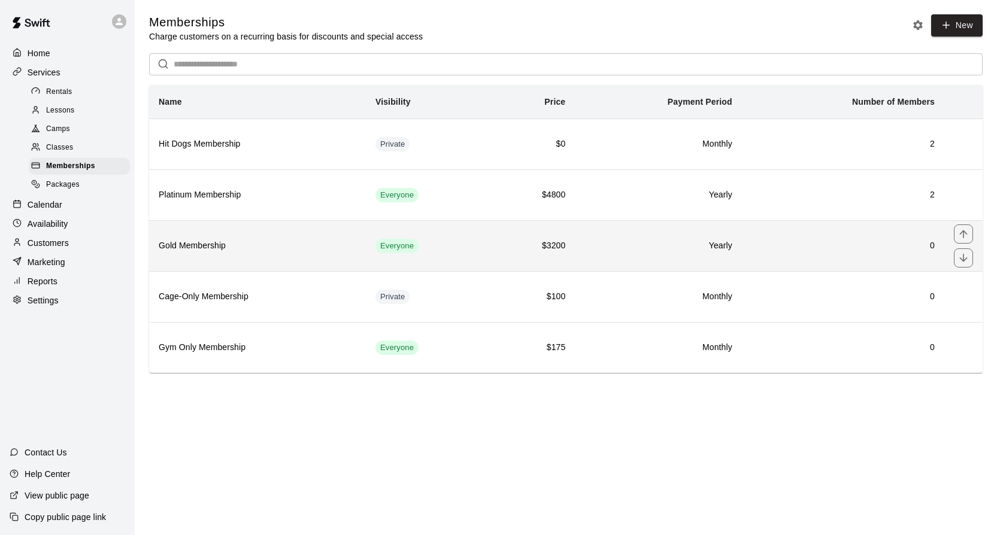
click at [337, 250] on h6 "Gold Membership" at bounding box center [258, 246] width 198 height 13
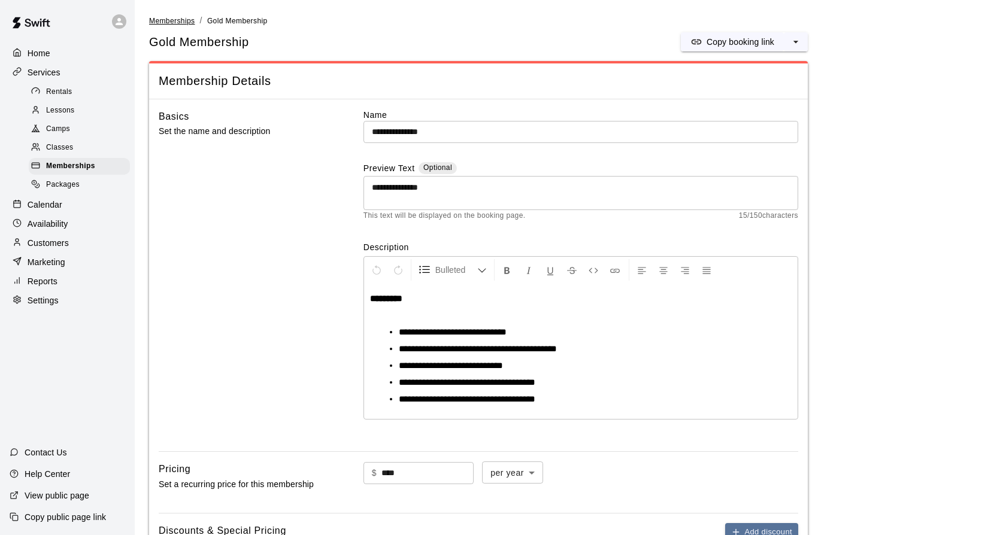
click at [171, 19] on span "Memberships" at bounding box center [172, 21] width 46 height 8
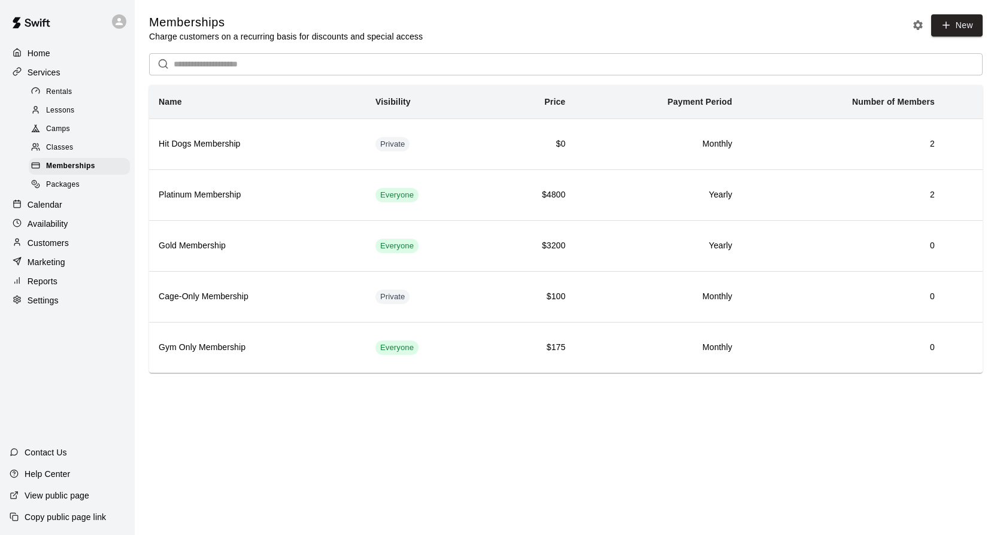
click at [49, 91] on span "Rentals" at bounding box center [59, 92] width 26 height 12
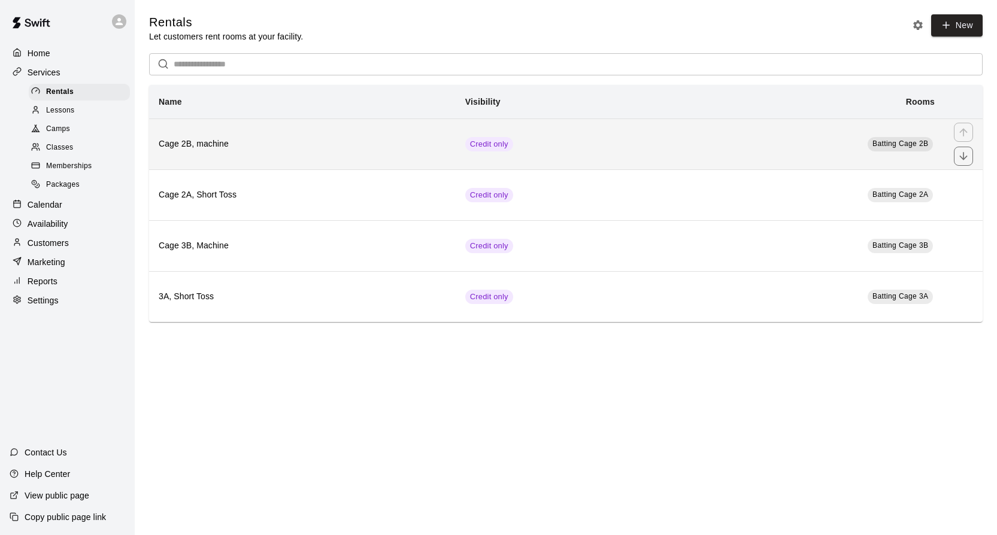
click at [358, 154] on th "Cage 2B, machine" at bounding box center [302, 144] width 307 height 51
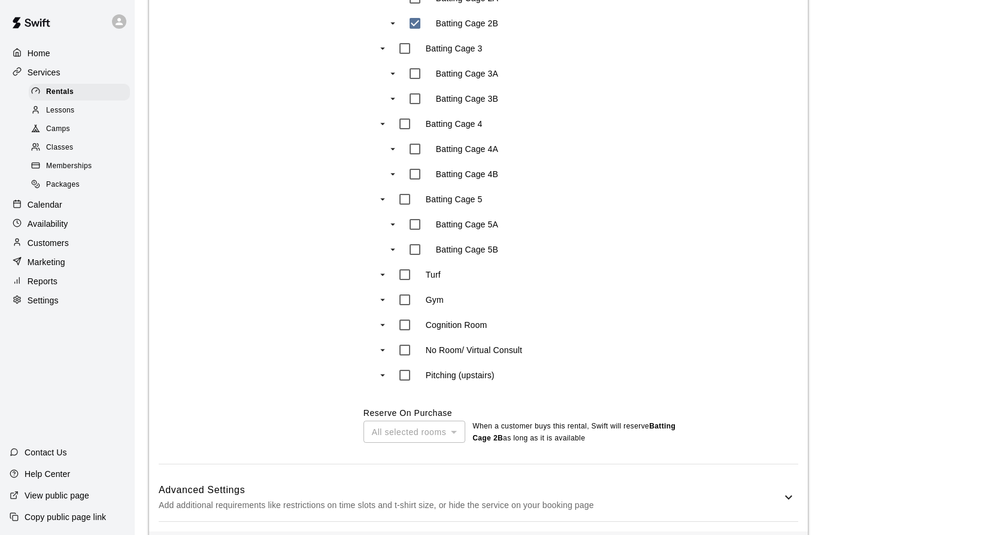
scroll to position [721, 0]
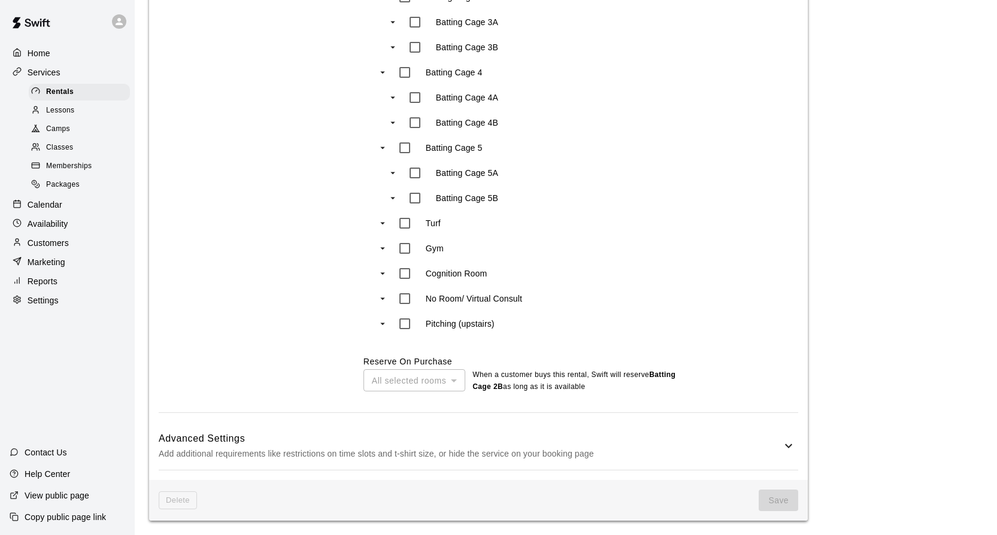
click at [785, 445] on icon at bounding box center [789, 446] width 14 height 14
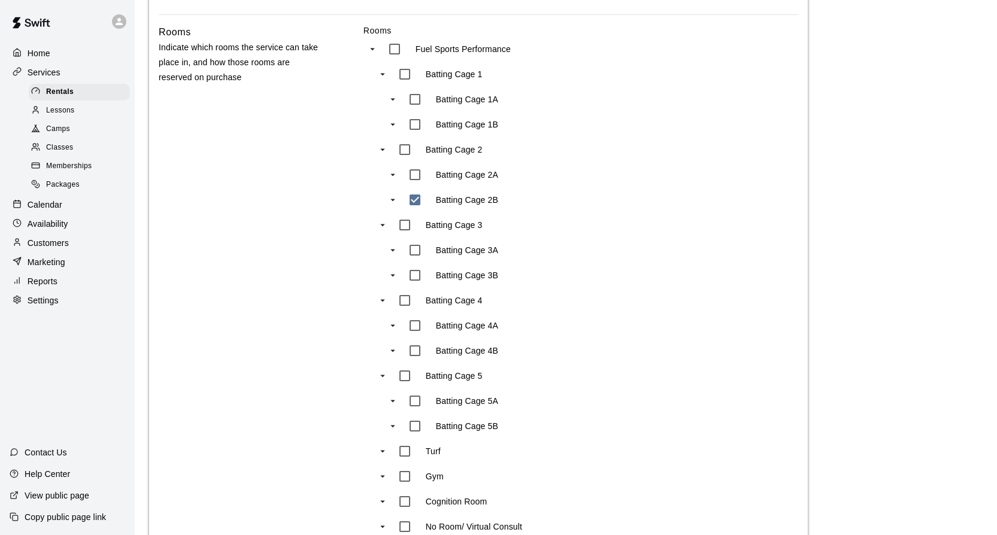
scroll to position [0, 0]
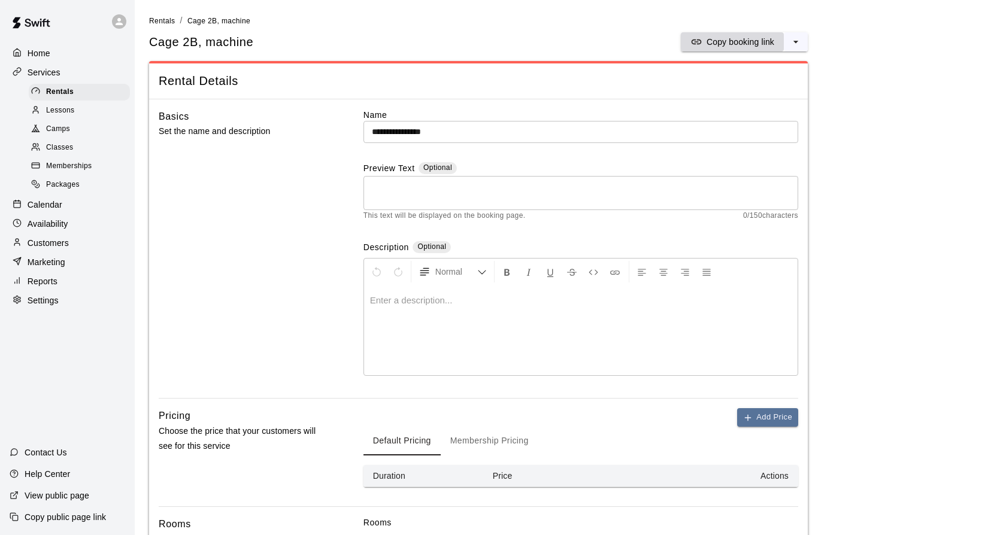
click at [737, 41] on p "Copy booking link" at bounding box center [741, 42] width 68 height 12
